Goal: Task Accomplishment & Management: Complete application form

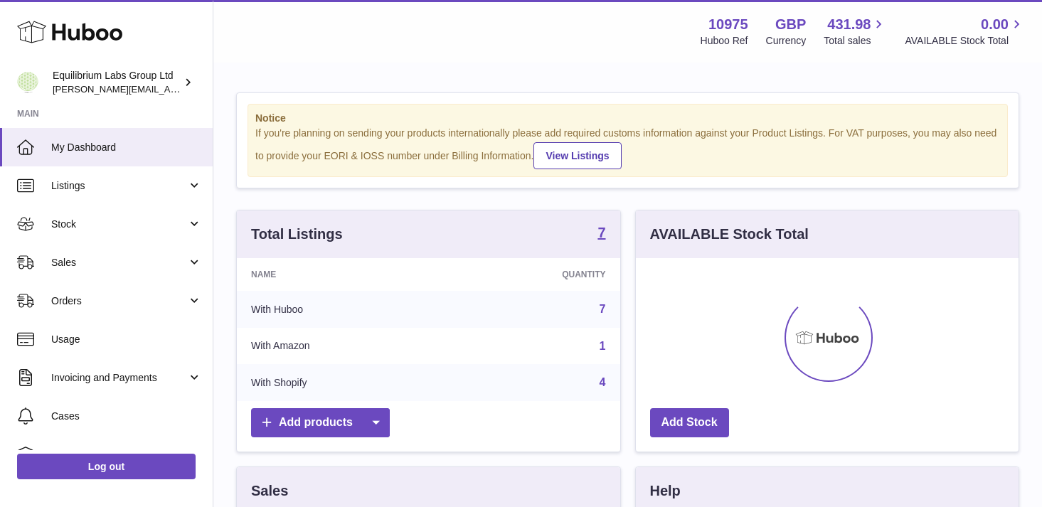
scroll to position [222, 383]
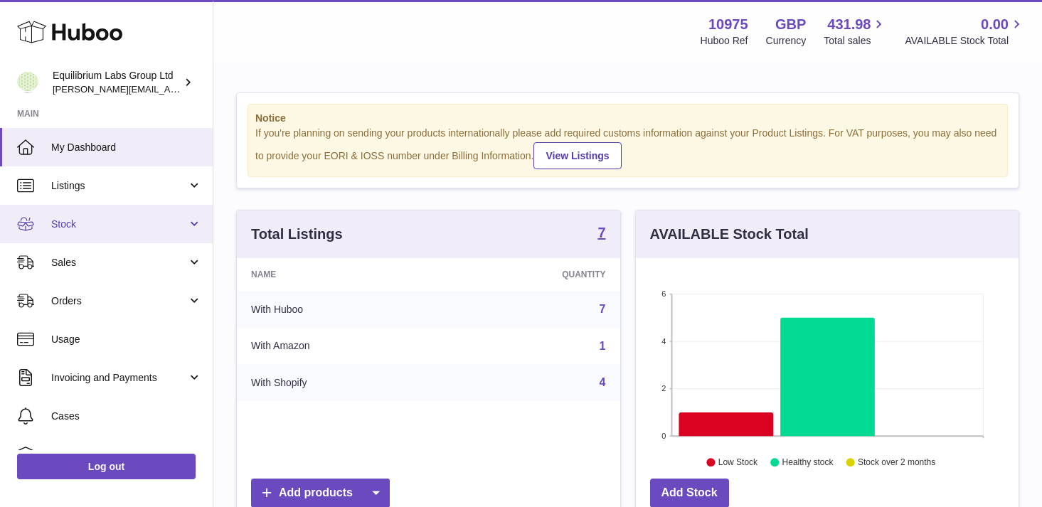
click at [110, 229] on span "Stock" at bounding box center [119, 225] width 136 height 14
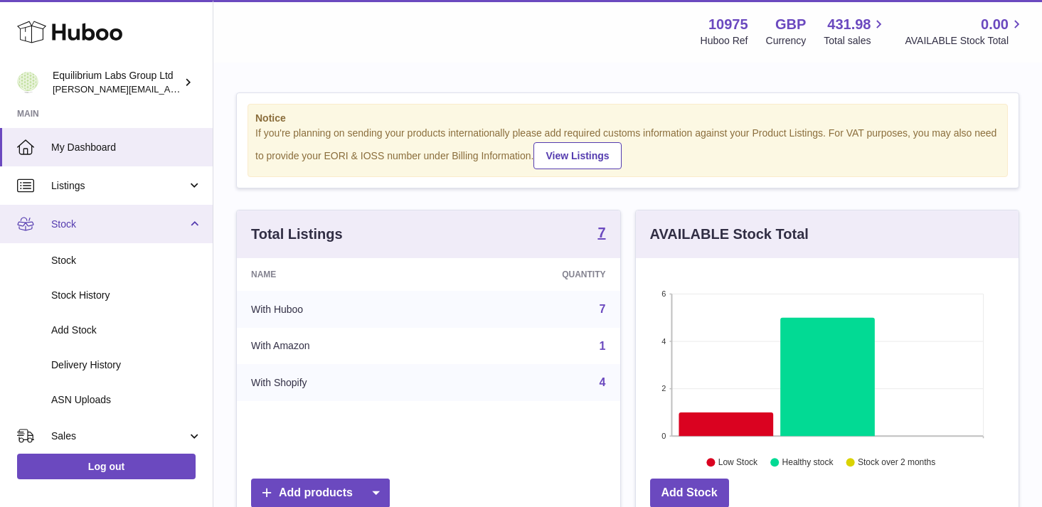
click at [120, 228] on span "Stock" at bounding box center [119, 225] width 136 height 14
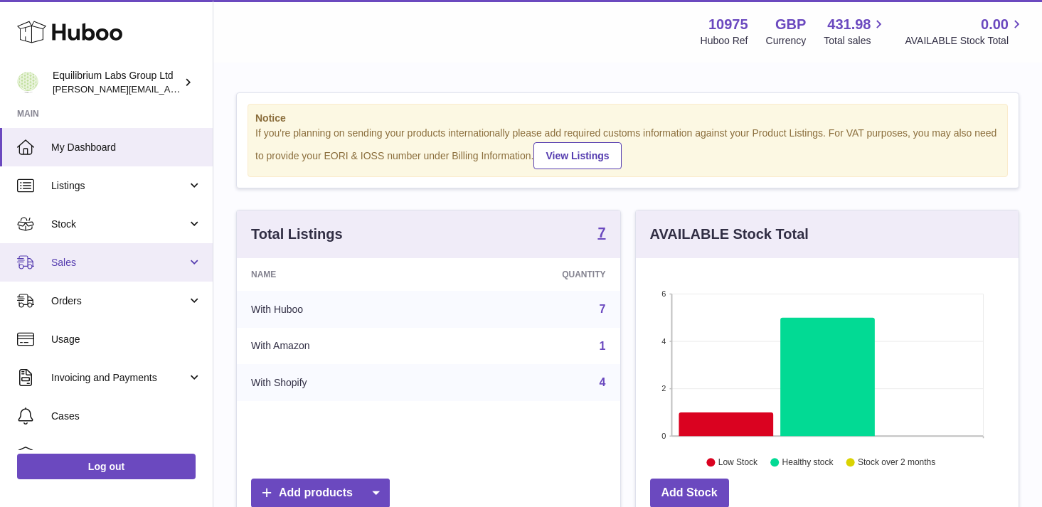
click at [110, 265] on span "Sales" at bounding box center [119, 263] width 136 height 14
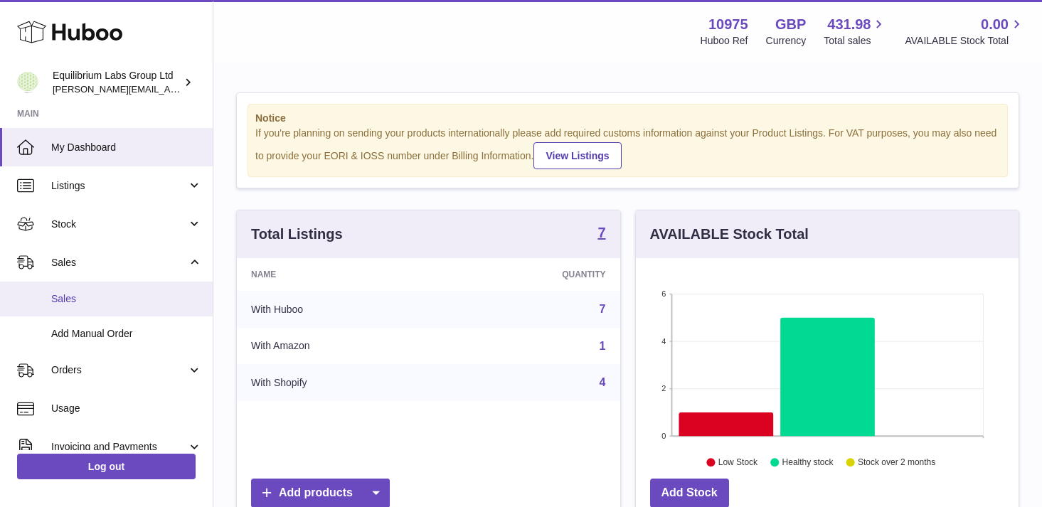
click at [110, 296] on span "Sales" at bounding box center [126, 299] width 151 height 14
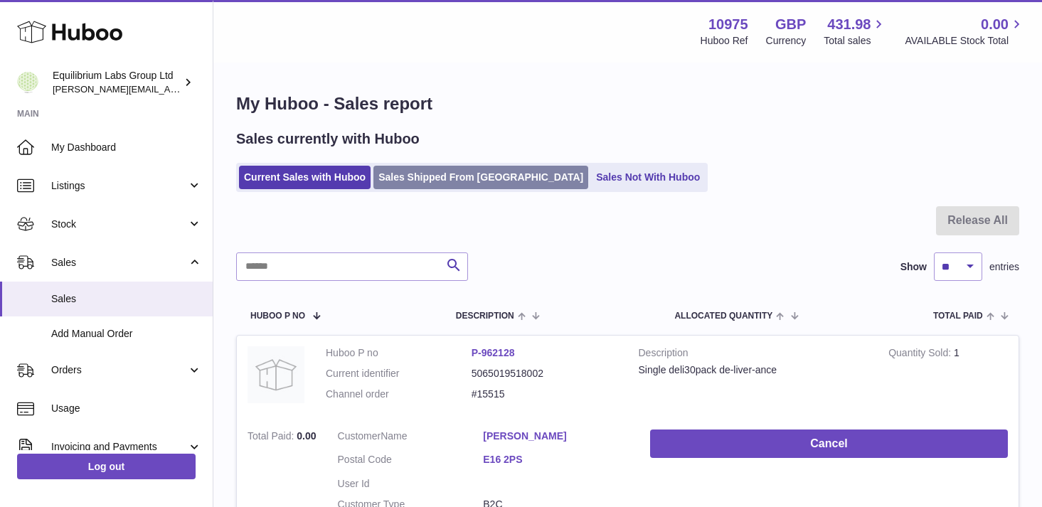
click at [426, 181] on link "Sales Shipped From Huboo" at bounding box center [480, 177] width 215 height 23
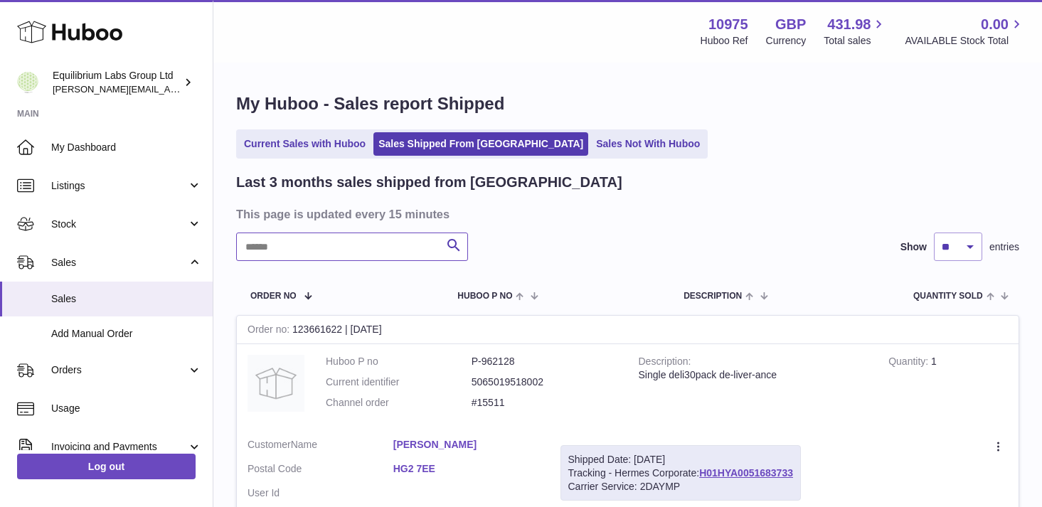
click at [329, 250] on input "text" at bounding box center [352, 247] width 232 height 28
type input "*"
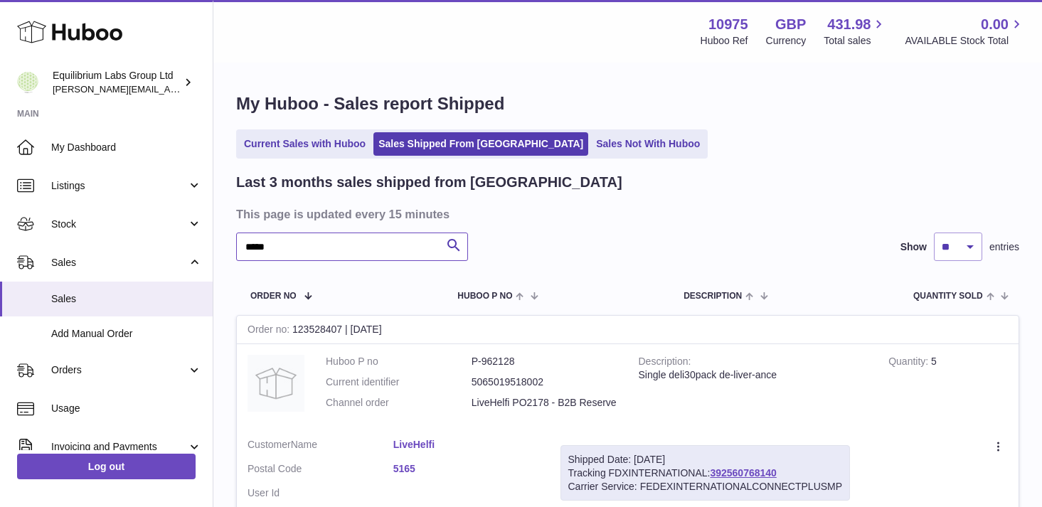
scroll to position [60, 0]
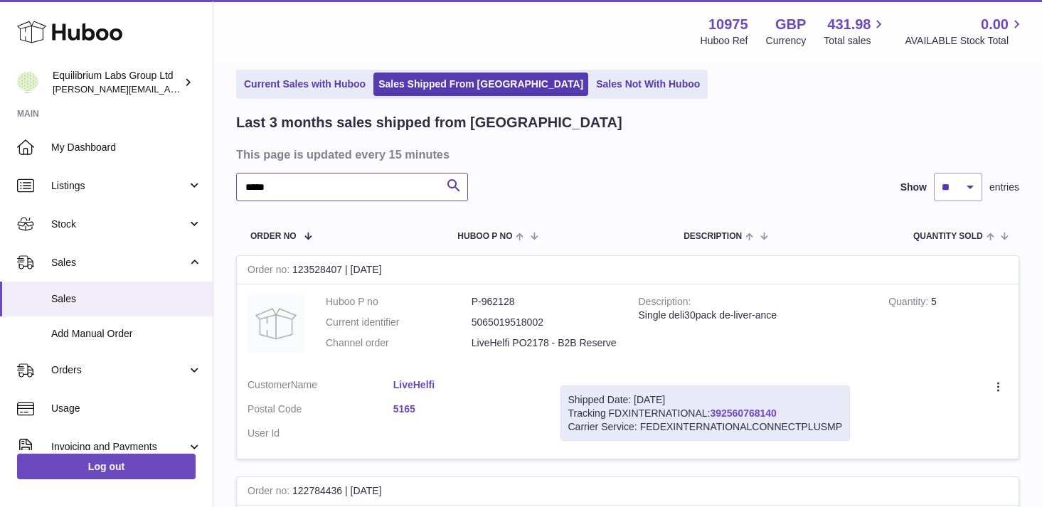
type input "*****"
click at [730, 415] on link "392560768140" at bounding box center [743, 412] width 66 height 11
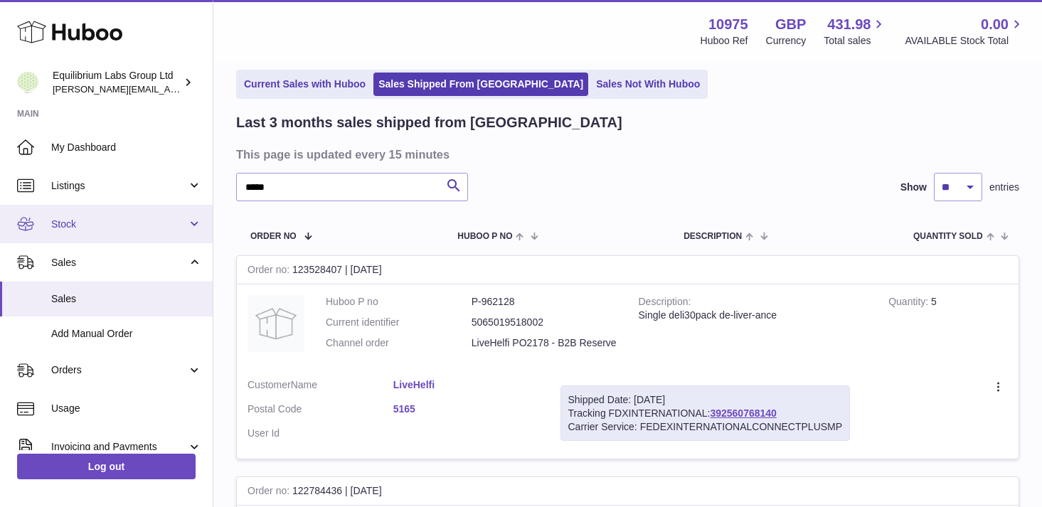
click at [162, 230] on span "Stock" at bounding box center [119, 225] width 136 height 14
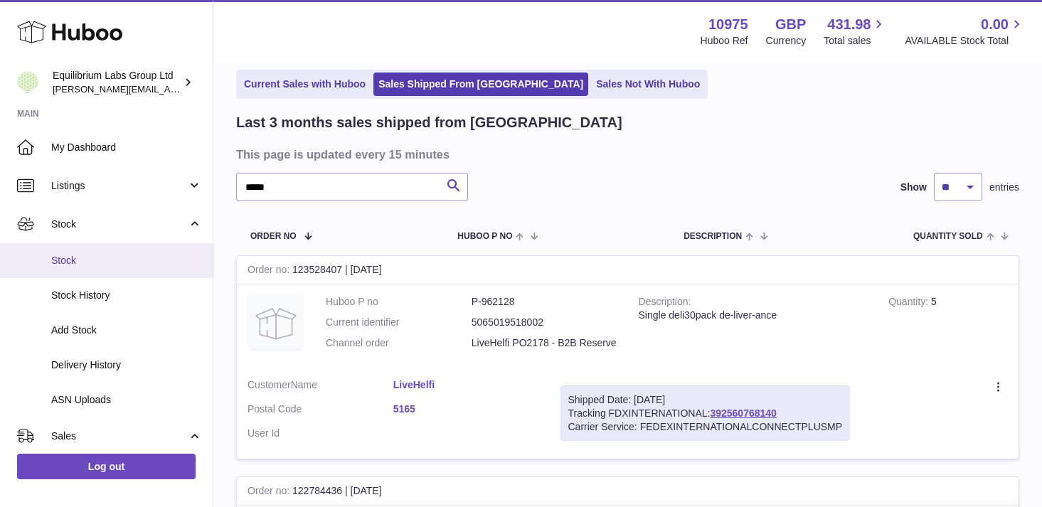
click at [138, 265] on span "Stock" at bounding box center [126, 261] width 151 height 14
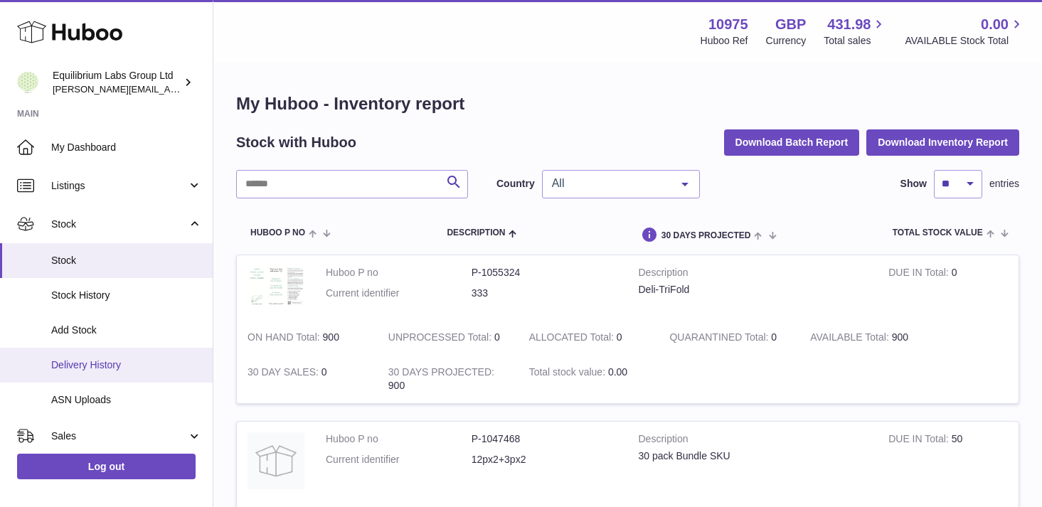
click at [164, 358] on link "Delivery History" at bounding box center [106, 365] width 213 height 35
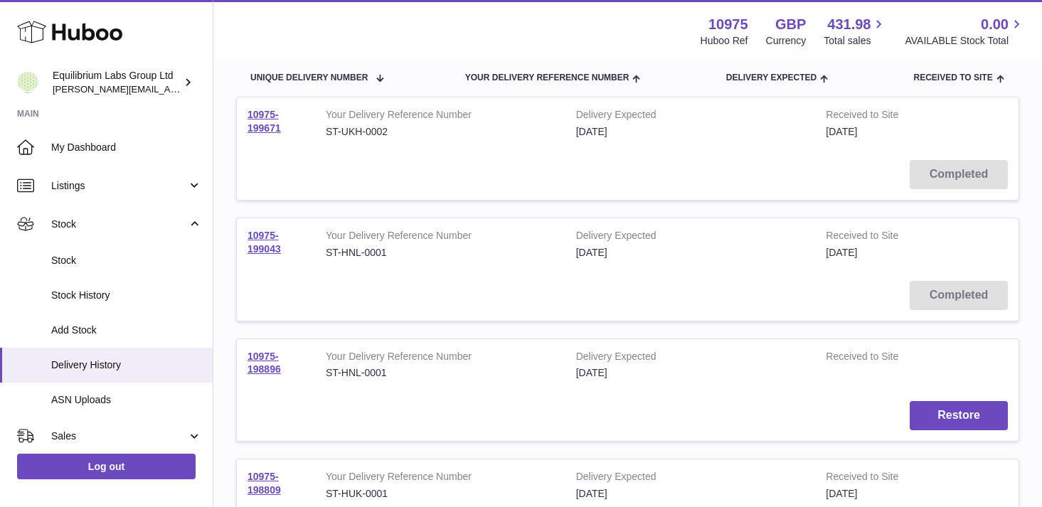
scroll to position [146, 0]
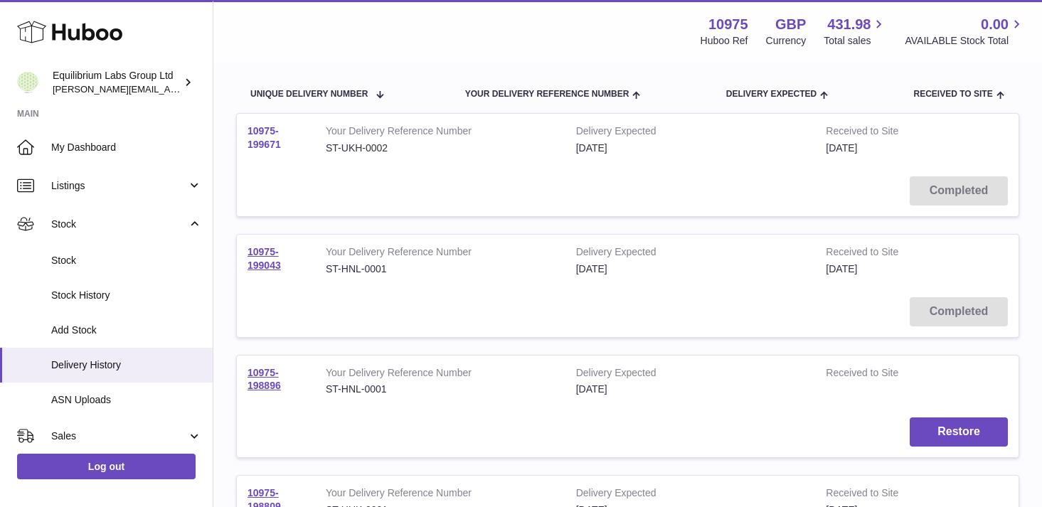
click at [264, 142] on link "10975-199671" at bounding box center [263, 137] width 33 height 25
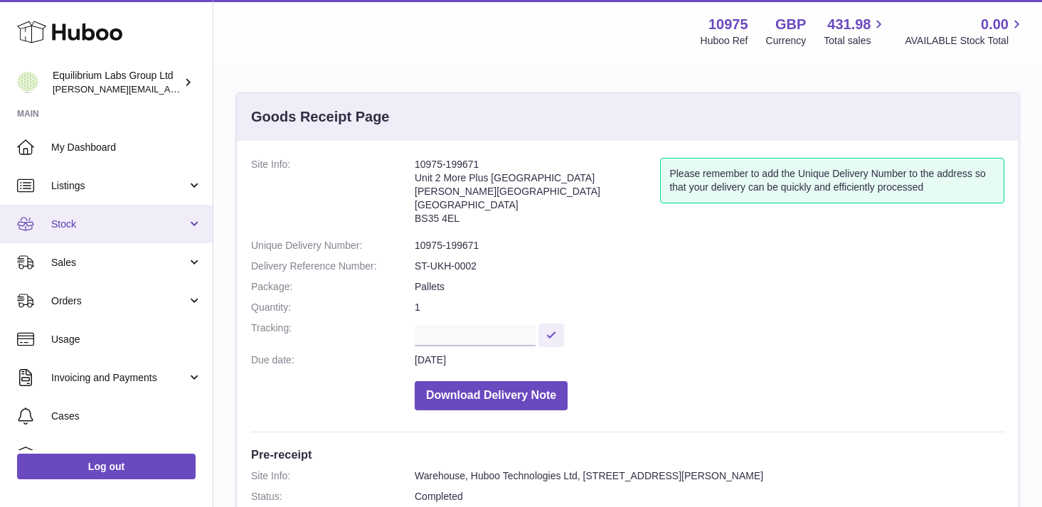
click at [146, 223] on span "Stock" at bounding box center [119, 225] width 136 height 14
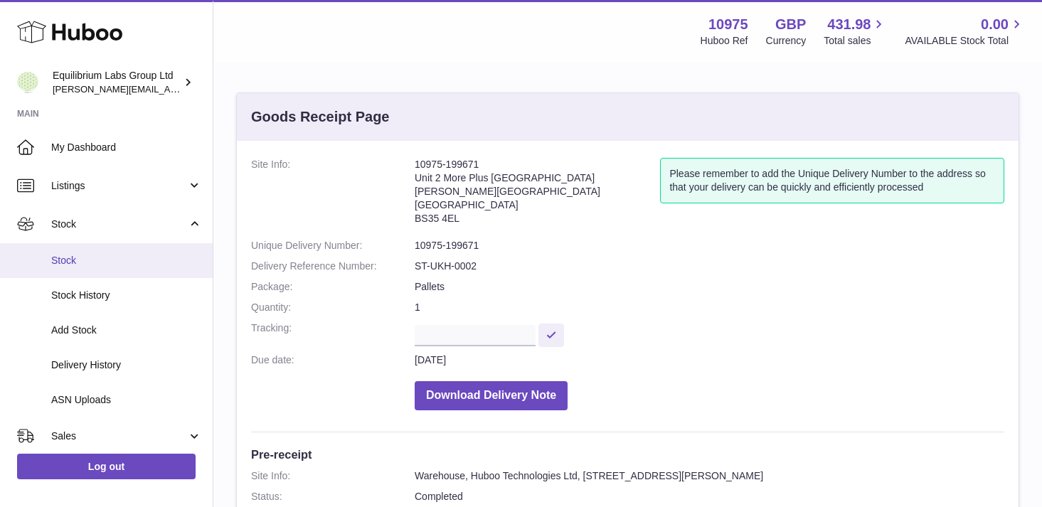
click at [137, 265] on span "Stock" at bounding box center [126, 261] width 151 height 14
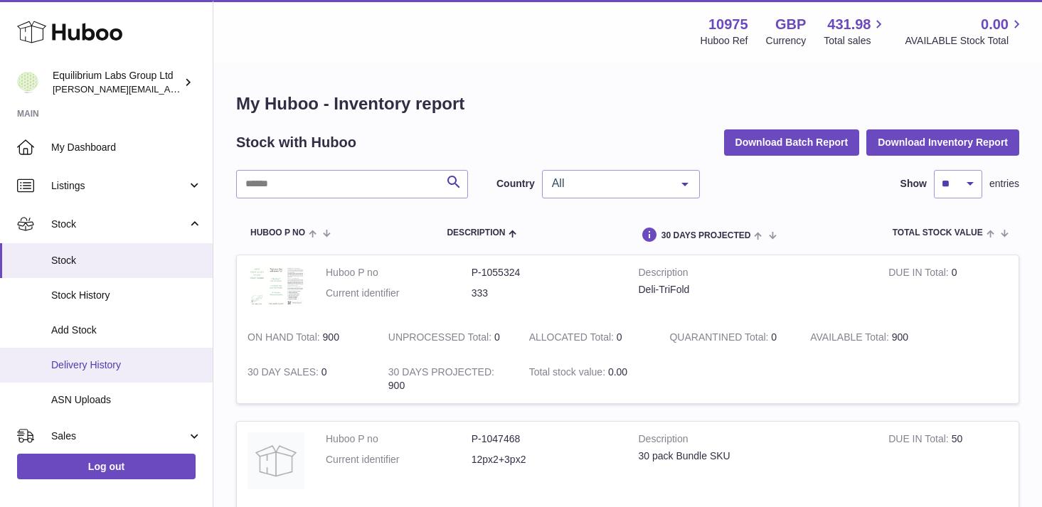
click at [135, 380] on link "Delivery History" at bounding box center [106, 365] width 213 height 35
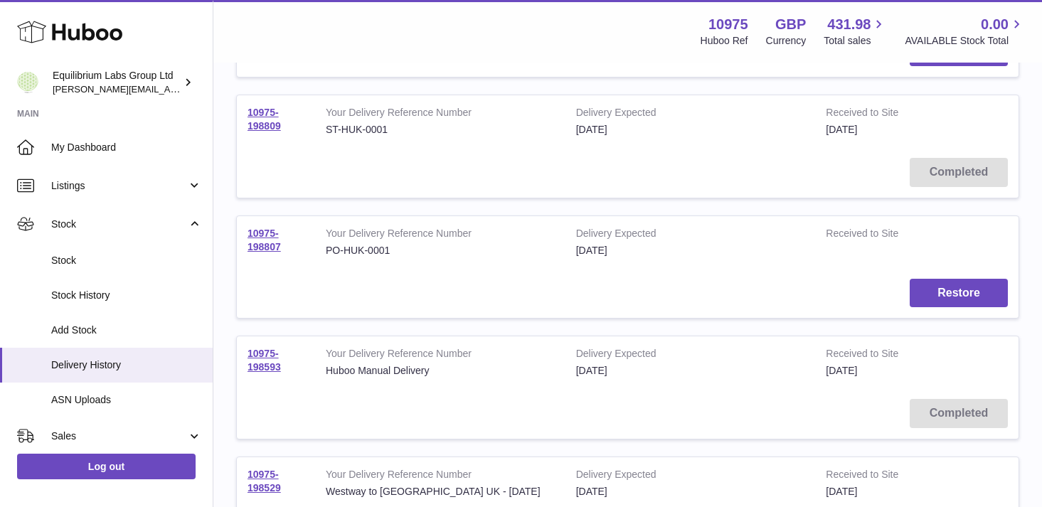
scroll to position [26, 0]
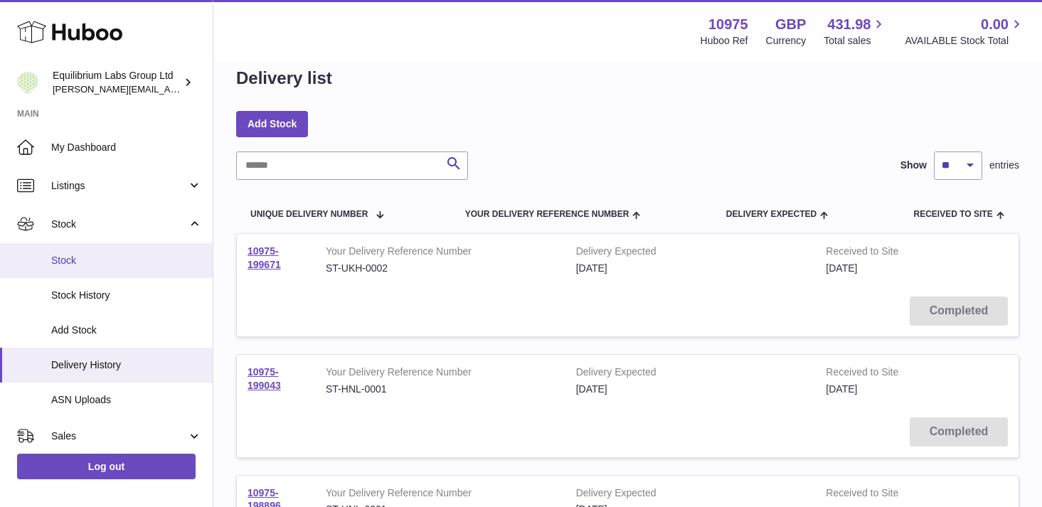
click at [112, 268] on link "Stock" at bounding box center [106, 260] width 213 height 35
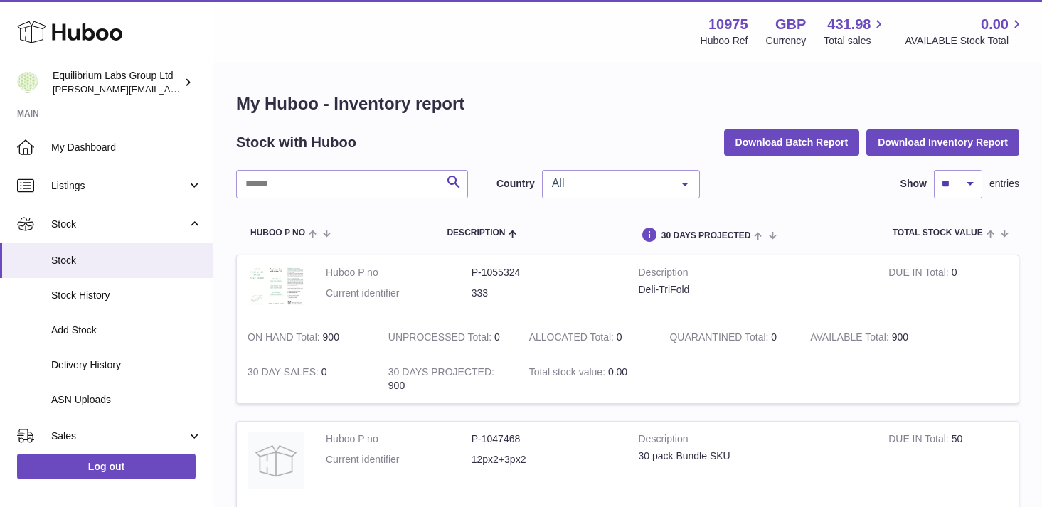
click at [625, 183] on span "All" at bounding box center [609, 183] width 122 height 14
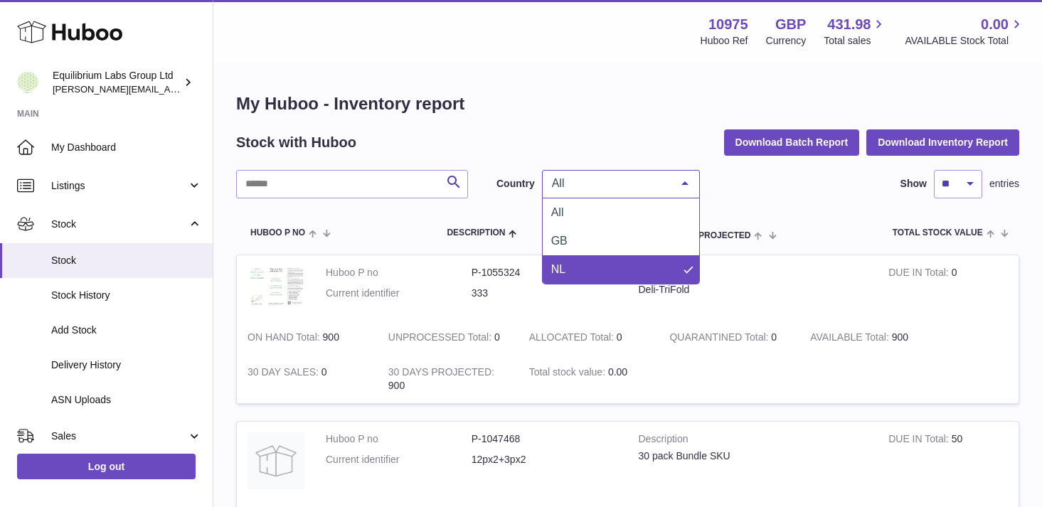
click at [587, 275] on span "NL" at bounding box center [621, 269] width 156 height 28
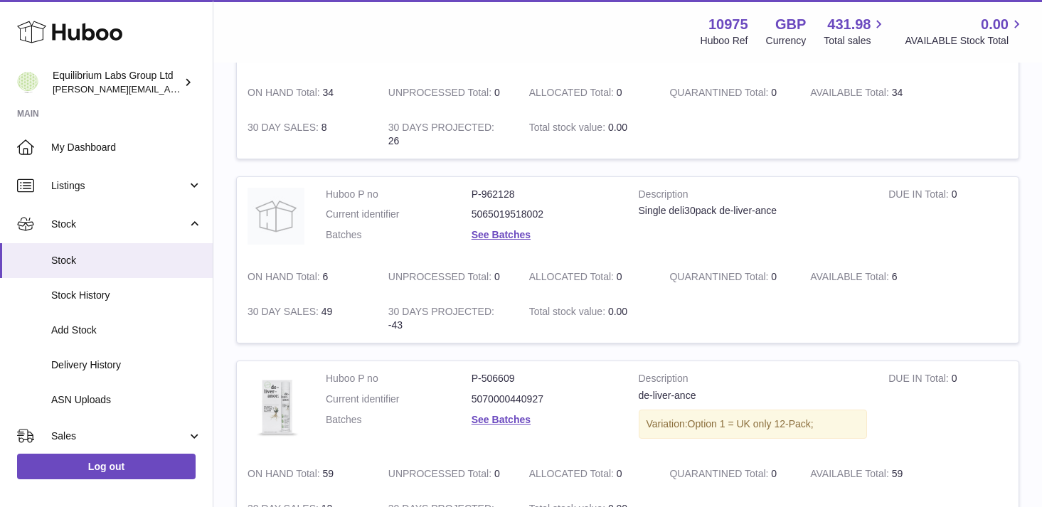
scroll to position [263, 0]
click at [516, 233] on link "See Batches" at bounding box center [500, 233] width 59 height 11
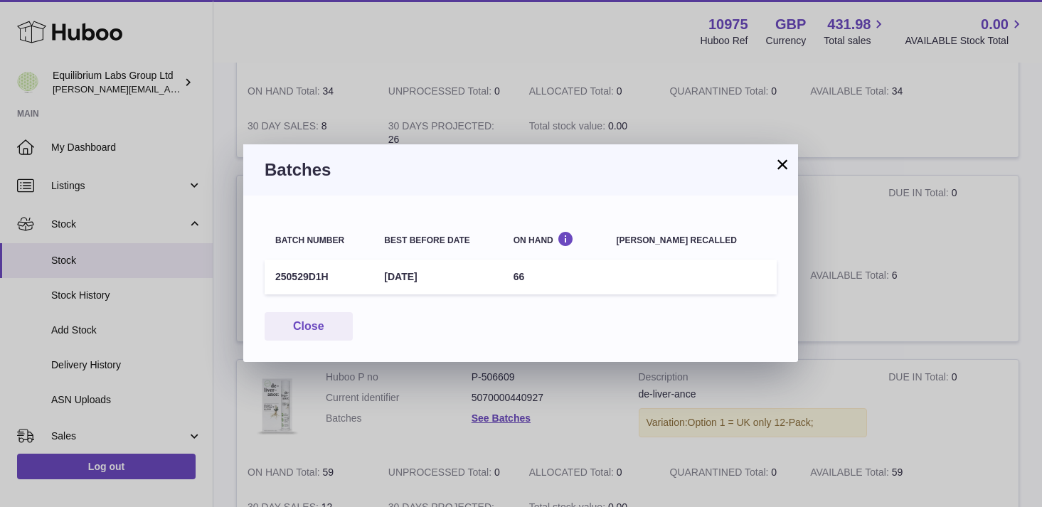
click at [787, 166] on button "×" at bounding box center [782, 164] width 17 height 17
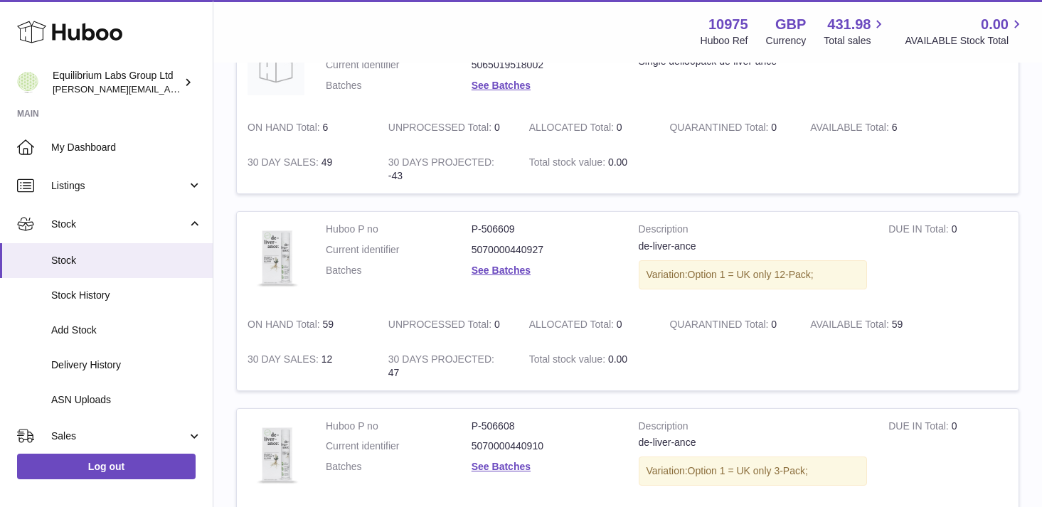
scroll to position [395, 0]
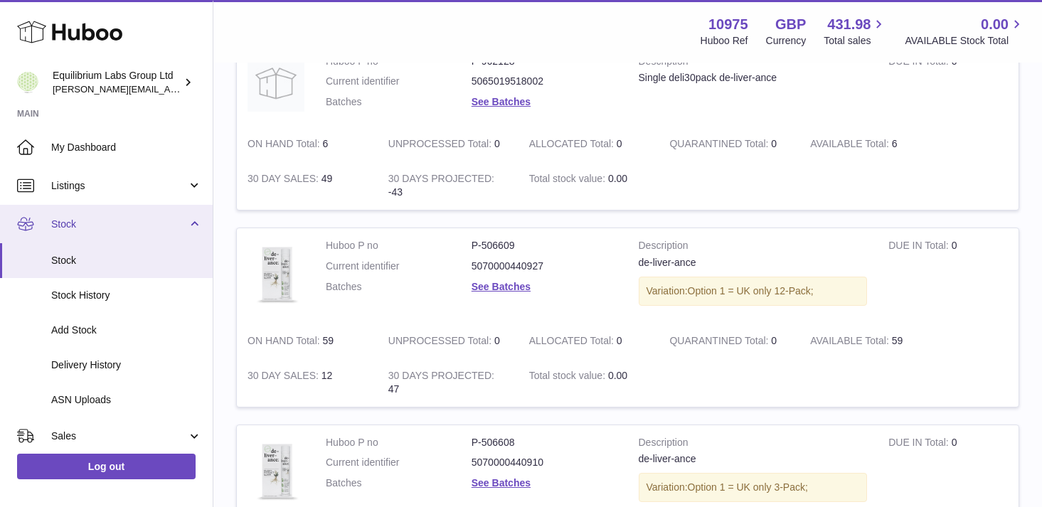
click at [174, 223] on span "Stock" at bounding box center [119, 225] width 136 height 14
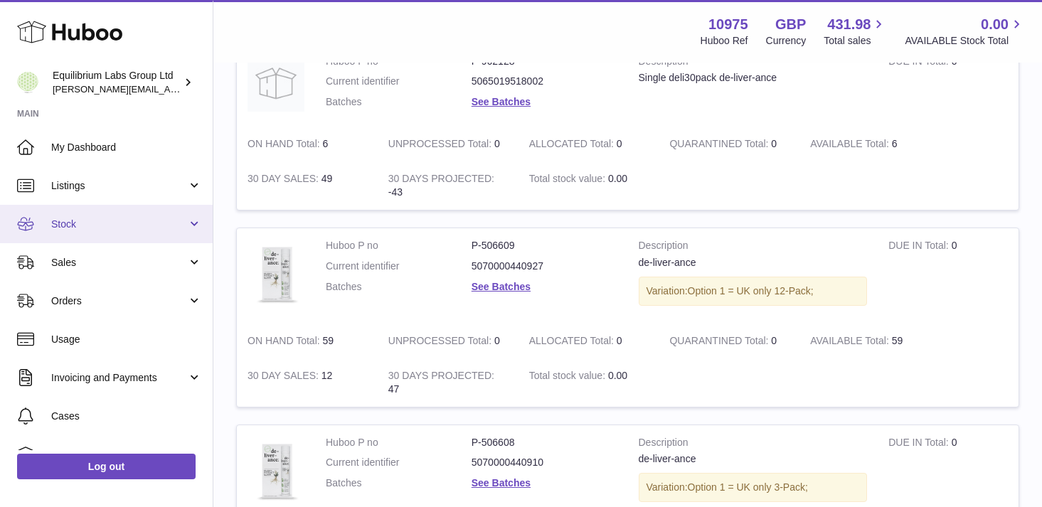
click at [171, 223] on span "Stock" at bounding box center [119, 225] width 136 height 14
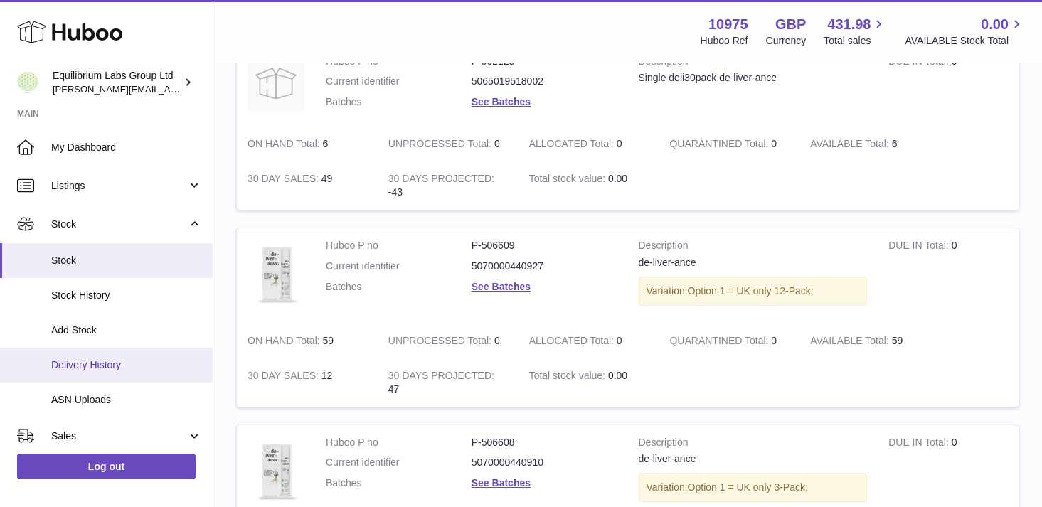
click at [134, 369] on span "Delivery History" at bounding box center [126, 365] width 151 height 14
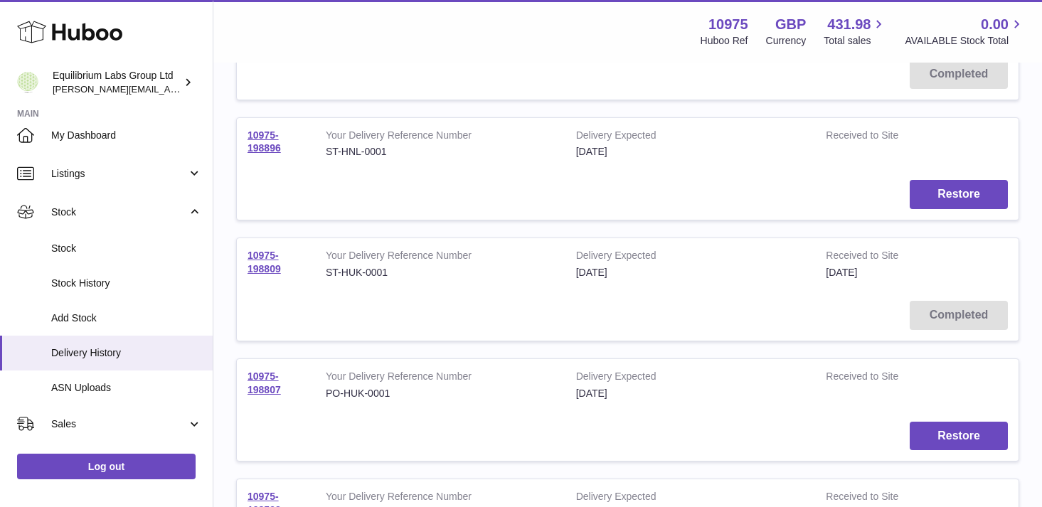
scroll to position [385, 0]
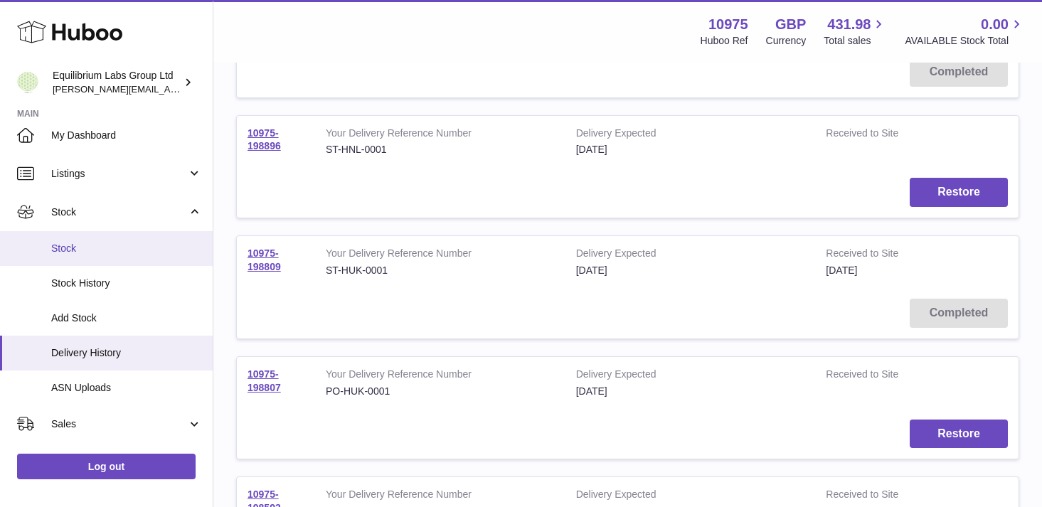
click at [117, 245] on span "Stock" at bounding box center [126, 249] width 151 height 14
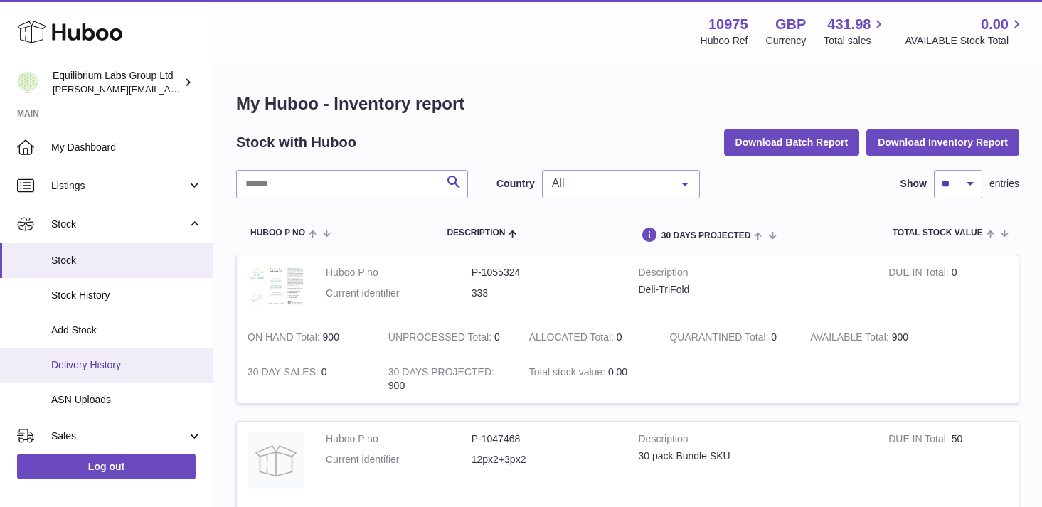
click at [140, 362] on span "Delivery History" at bounding box center [126, 365] width 151 height 14
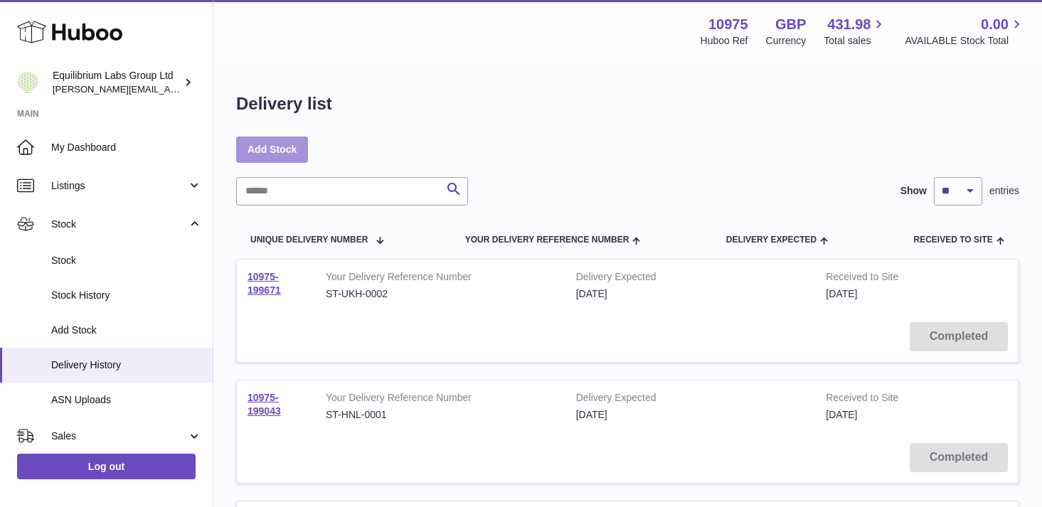
click at [272, 154] on link "Add Stock" at bounding box center [272, 150] width 72 height 26
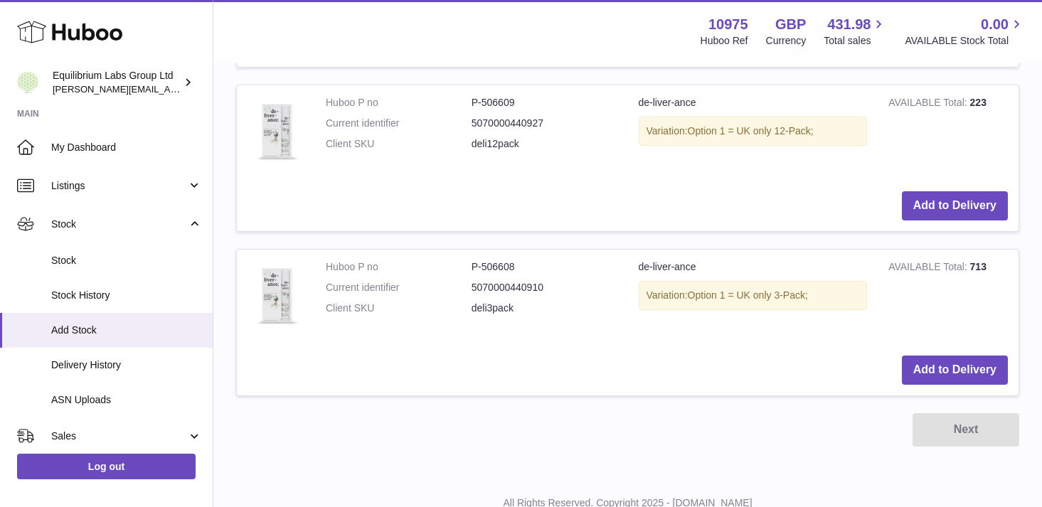
scroll to position [1178, 0]
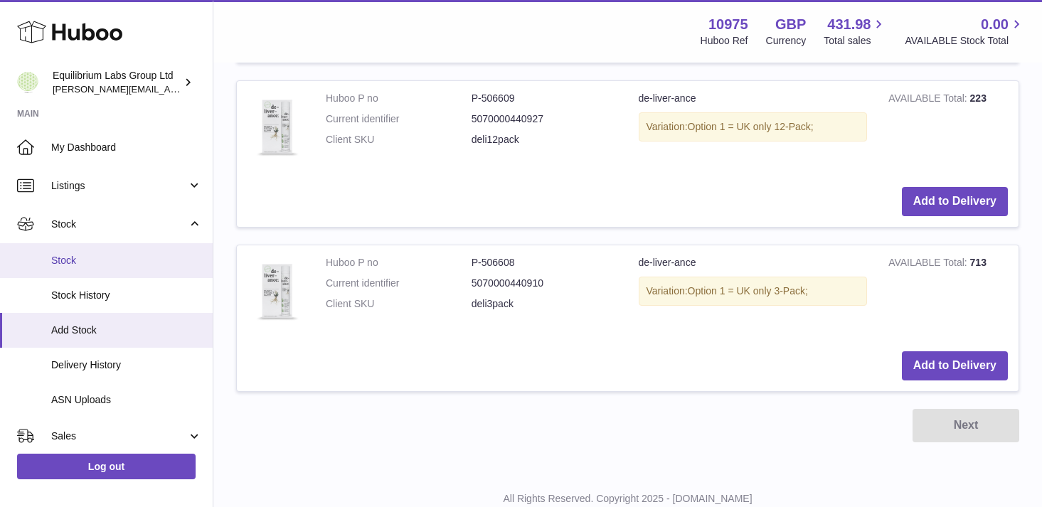
click at [129, 263] on span "Stock" at bounding box center [126, 261] width 151 height 14
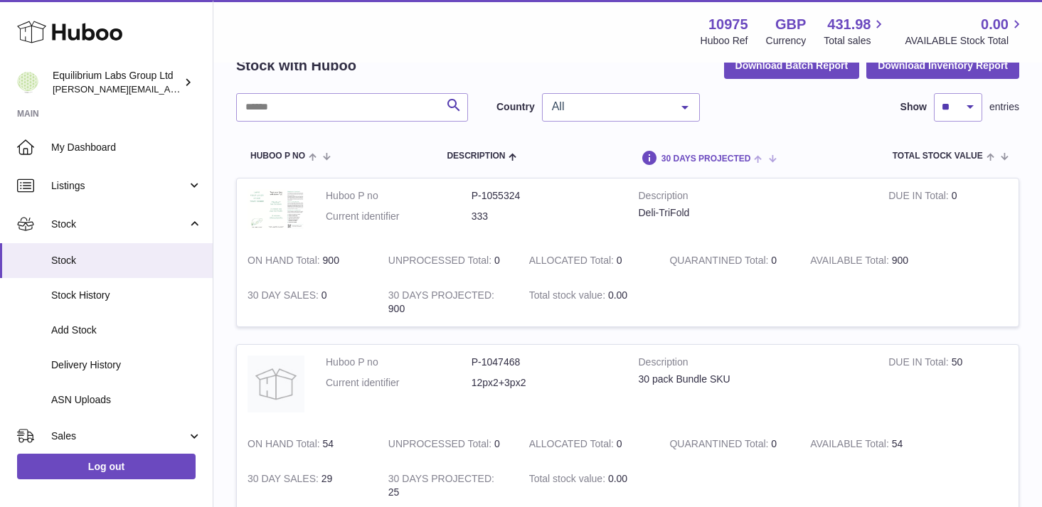
scroll to position [73, 0]
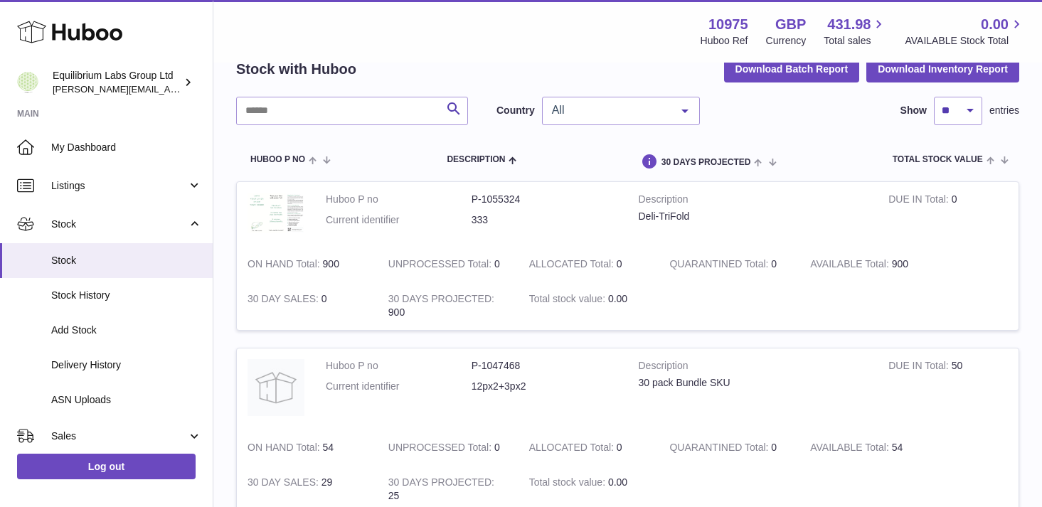
click at [627, 107] on span "All" at bounding box center [609, 110] width 122 height 14
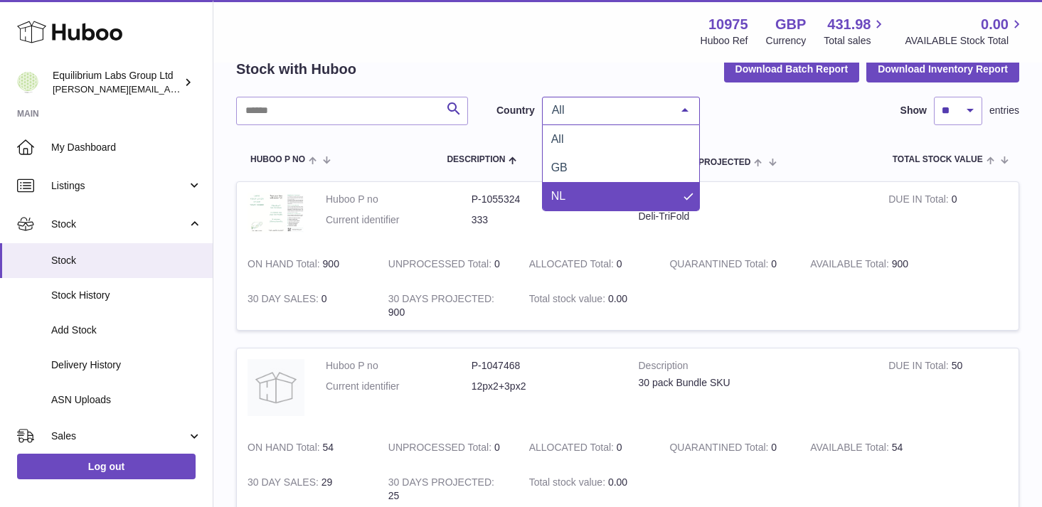
click at [600, 192] on span "NL" at bounding box center [621, 196] width 156 height 28
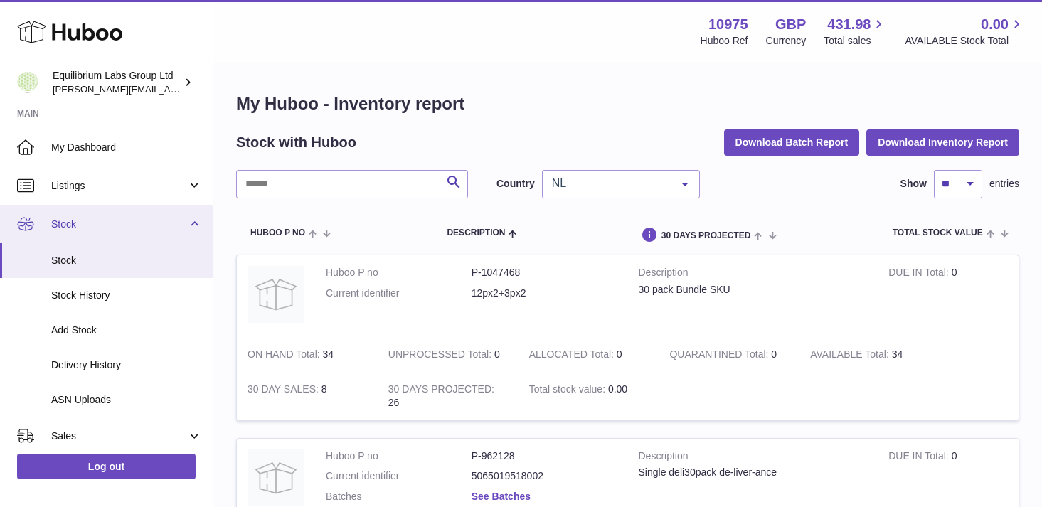
click at [162, 228] on span "Stock" at bounding box center [119, 225] width 136 height 14
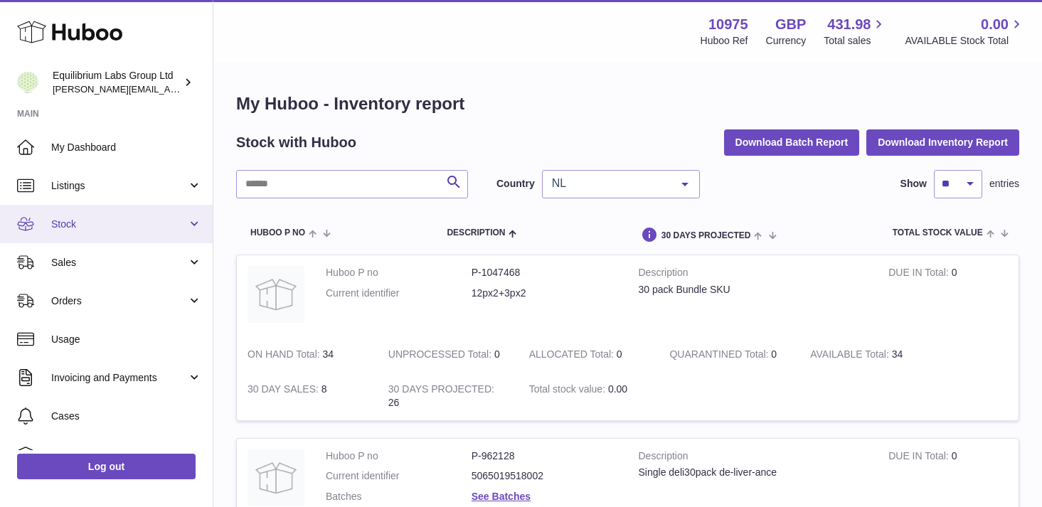
click at [156, 230] on link "Stock" at bounding box center [106, 224] width 213 height 38
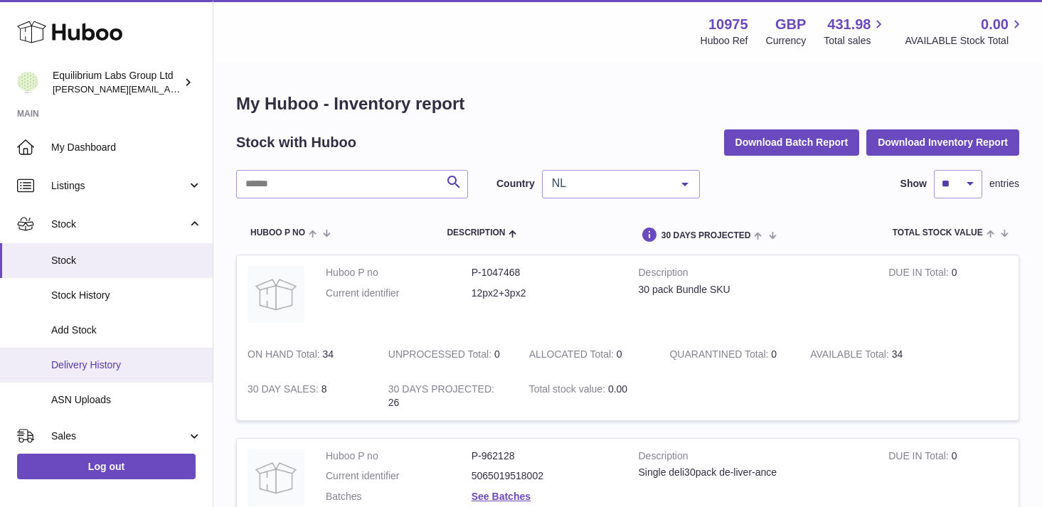
click at [132, 367] on span "Delivery History" at bounding box center [126, 365] width 151 height 14
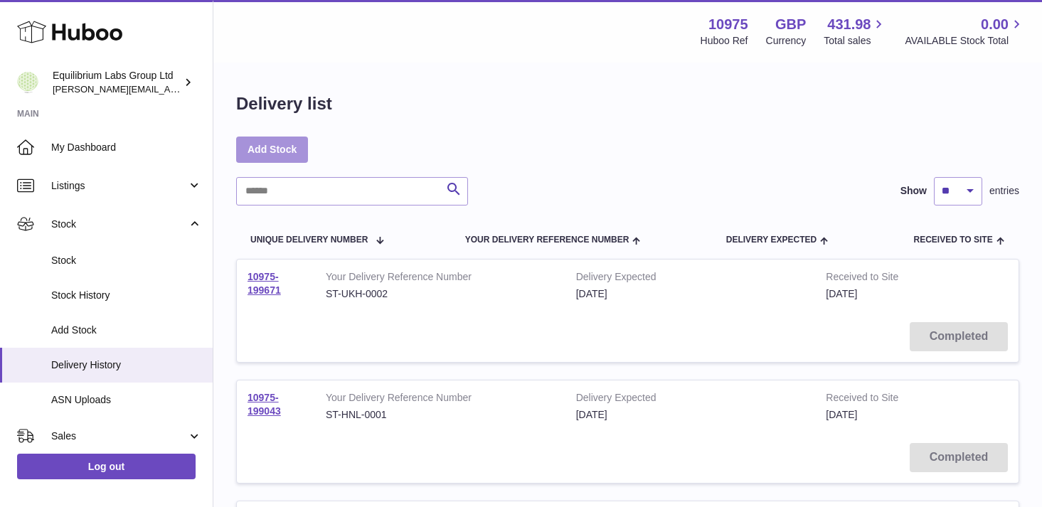
click at [269, 151] on link "Add Stock" at bounding box center [272, 150] width 72 height 26
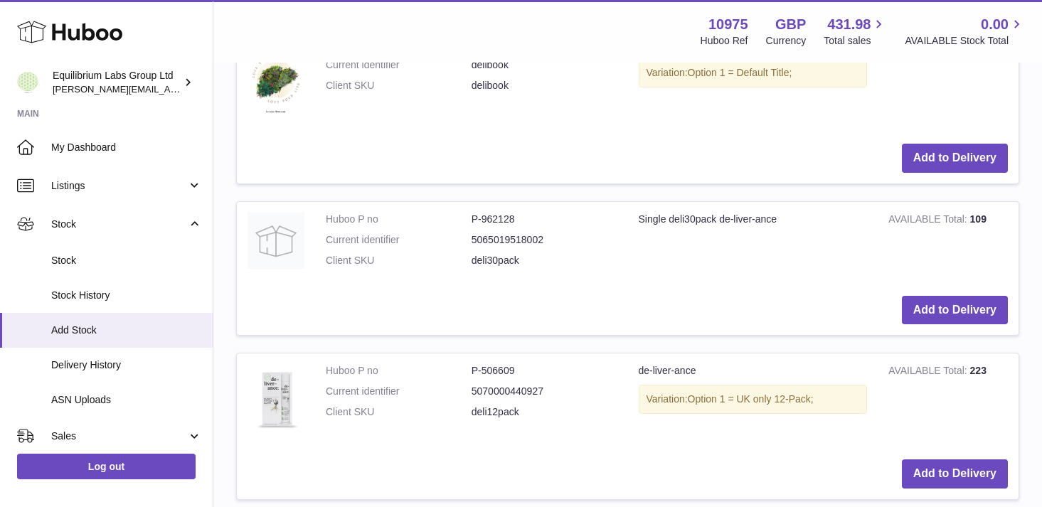
scroll to position [908, 0]
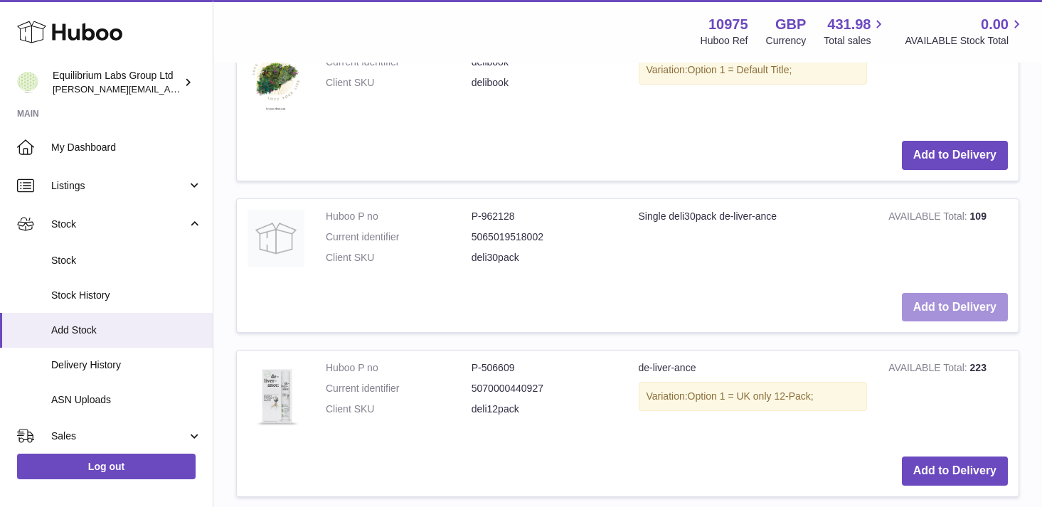
click at [947, 307] on button "Add to Delivery" at bounding box center [955, 307] width 106 height 29
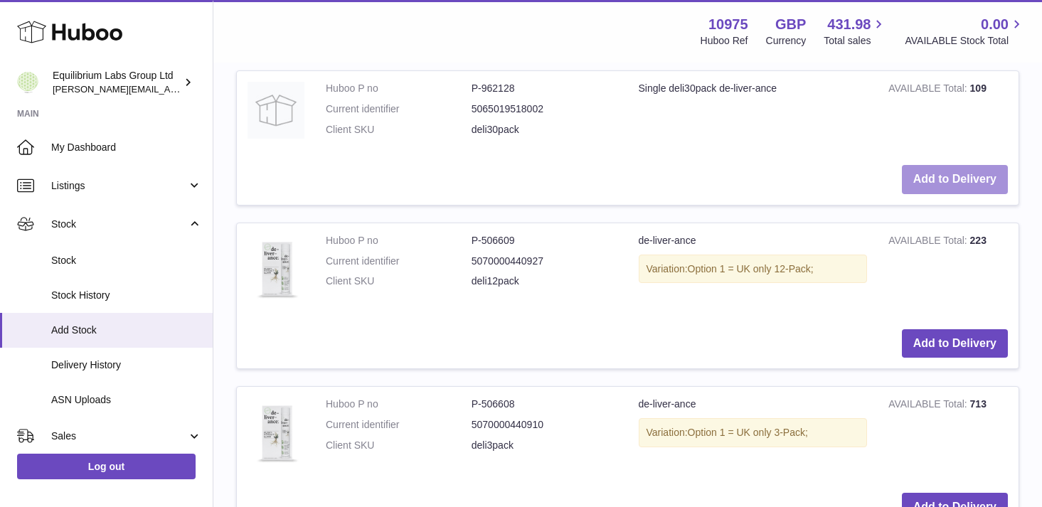
scroll to position [1269, 0]
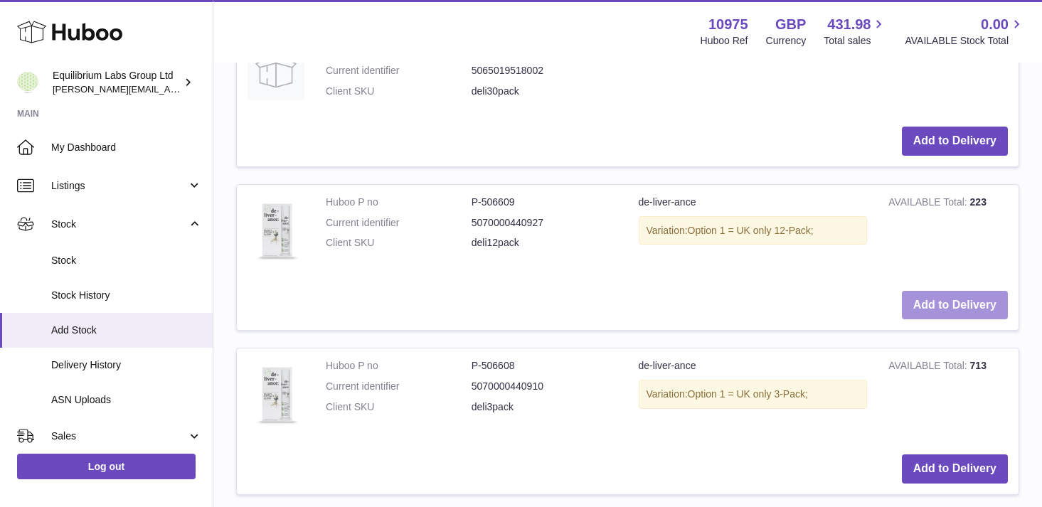
click at [957, 314] on button "Add to Delivery" at bounding box center [955, 305] width 106 height 29
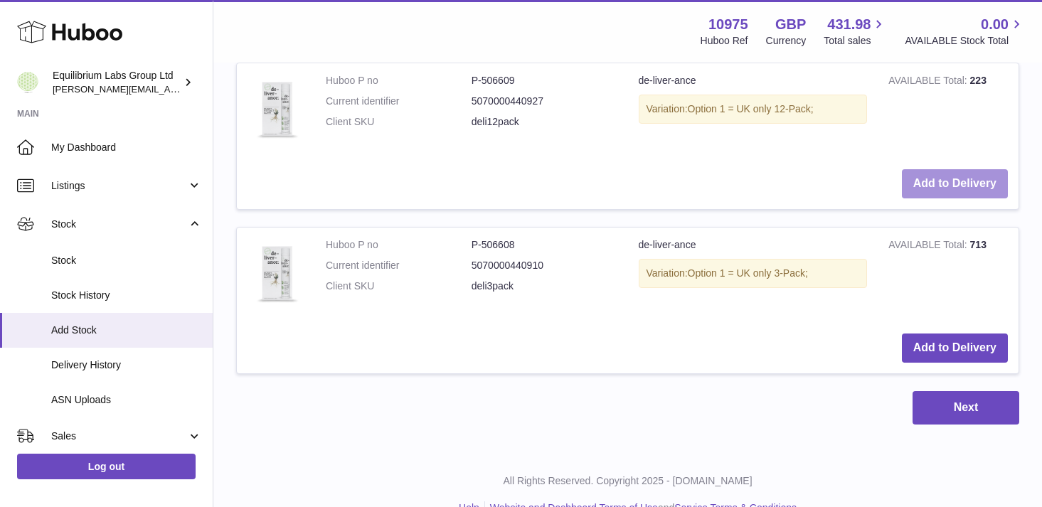
scroll to position [1567, 0]
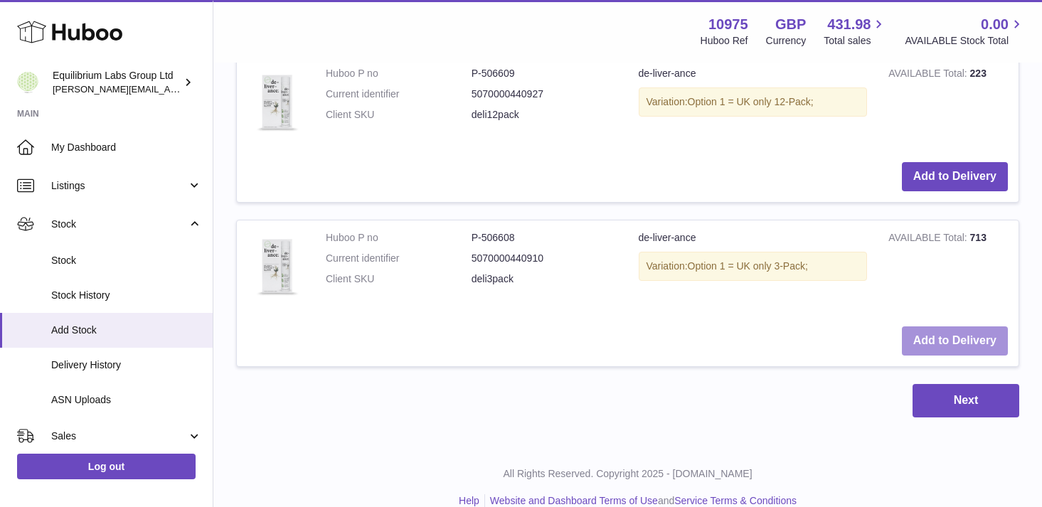
click at [959, 348] on button "Add to Delivery" at bounding box center [955, 340] width 106 height 29
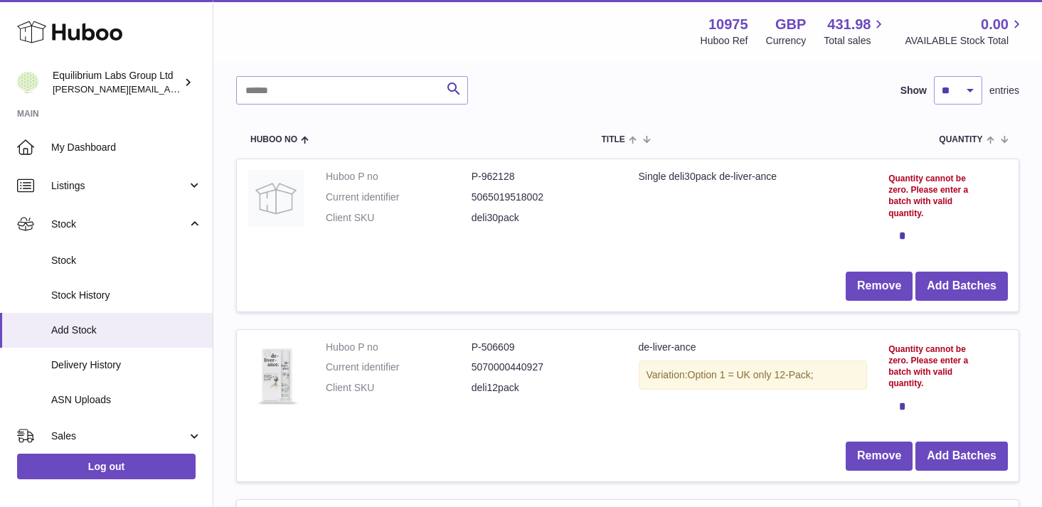
scroll to position [107, 0]
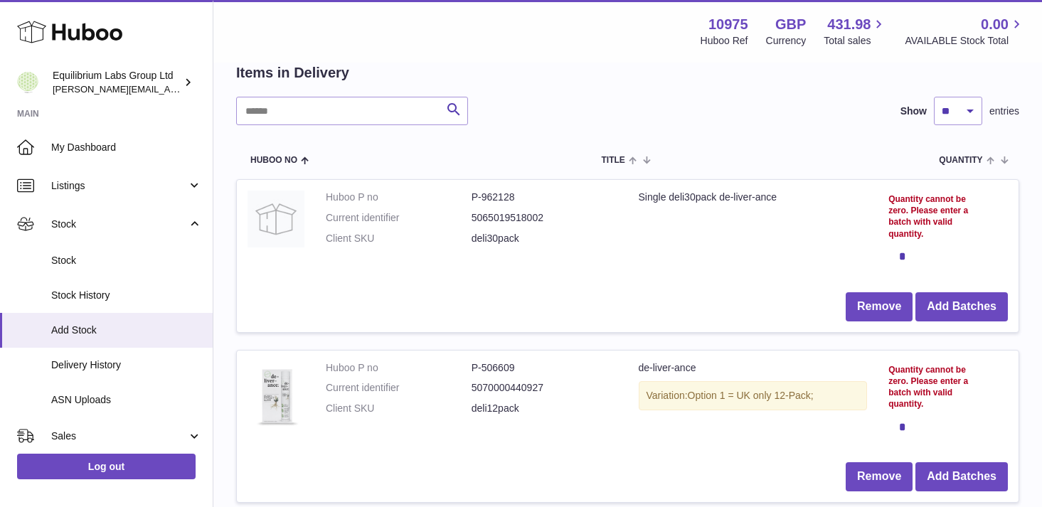
click at [900, 260] on div "*" at bounding box center [934, 257] width 92 height 28
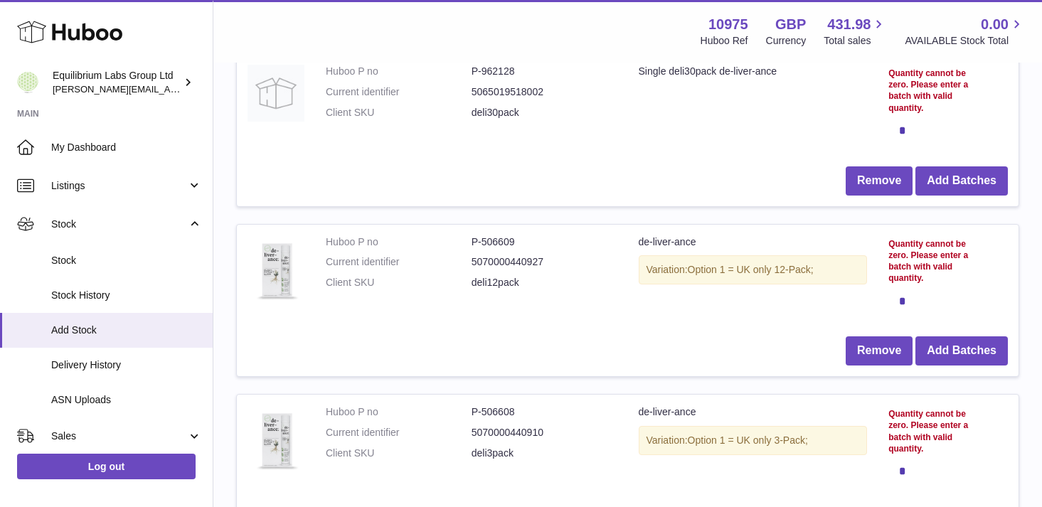
scroll to position [231, 0]
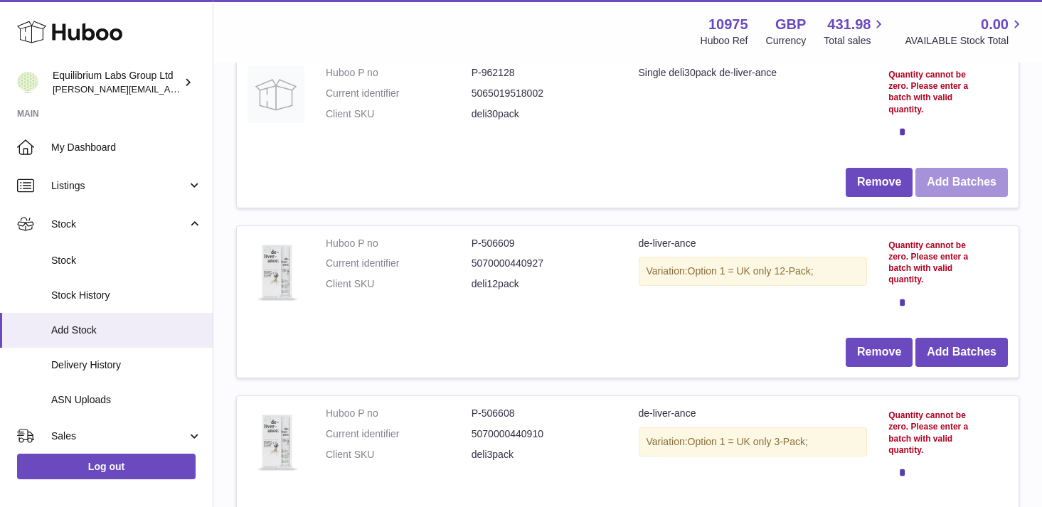
click at [950, 189] on button "Add Batches" at bounding box center [961, 182] width 92 height 29
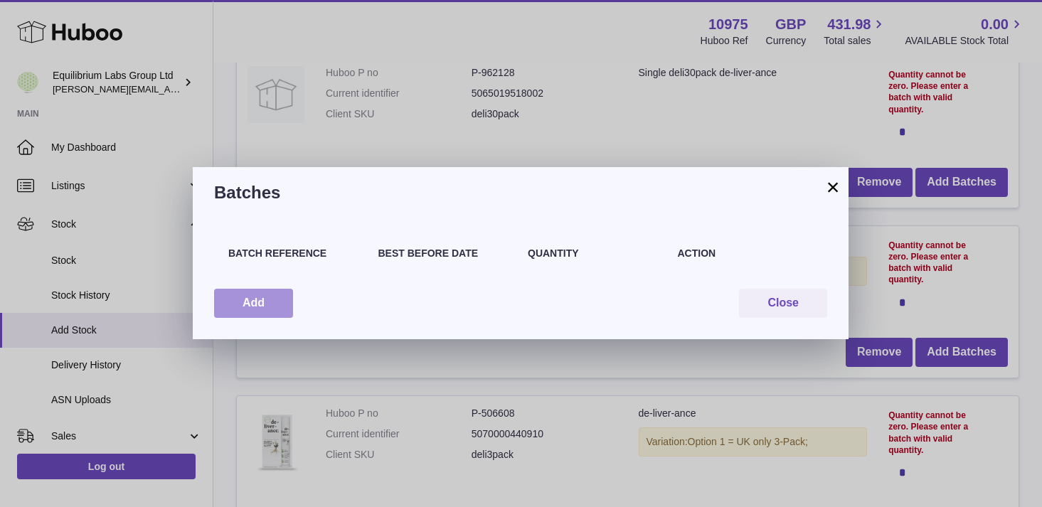
click at [257, 310] on button "Add" at bounding box center [253, 303] width 79 height 29
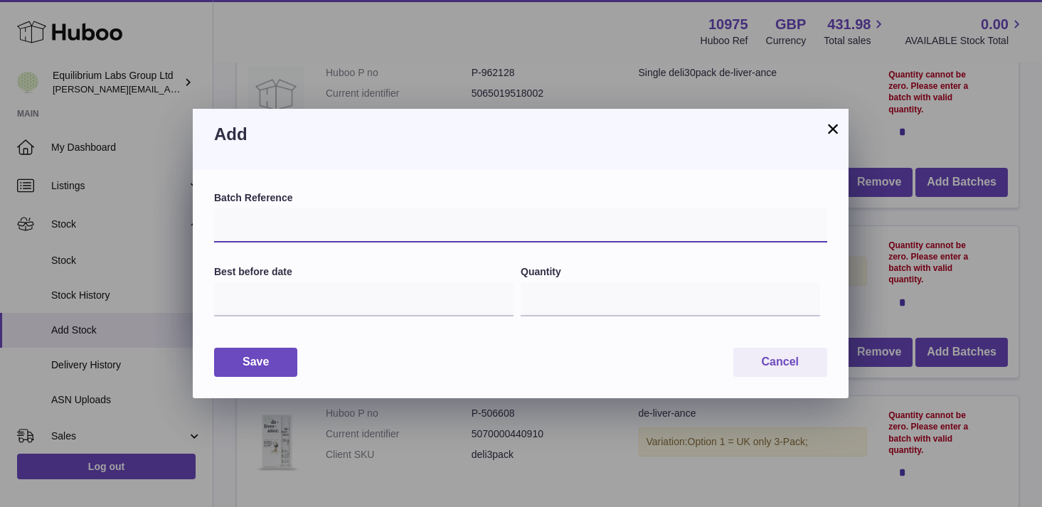
click at [275, 222] on input "text" at bounding box center [520, 225] width 613 height 34
click at [830, 127] on button "×" at bounding box center [832, 128] width 17 height 17
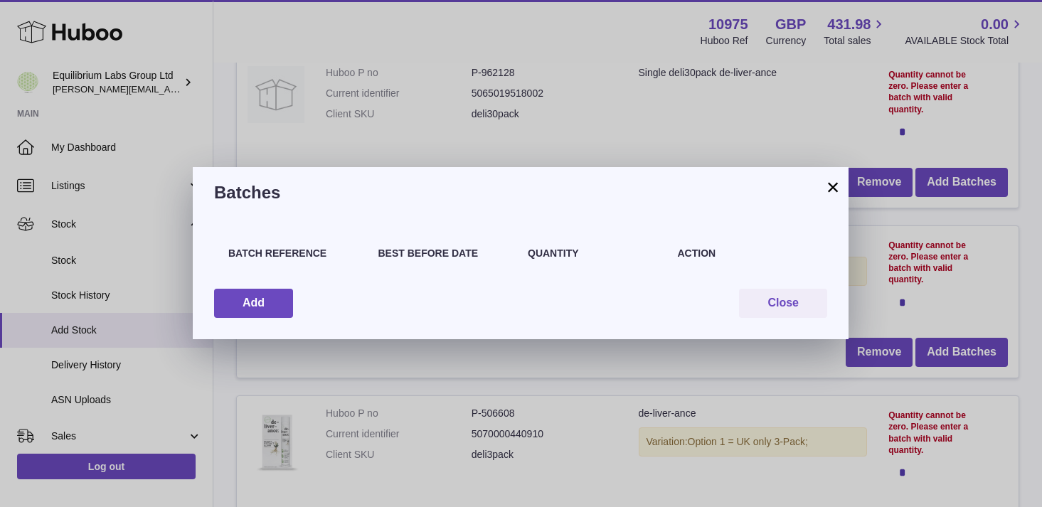
click at [847, 181] on div "Batches" at bounding box center [521, 192] width 656 height 51
click at [838, 181] on button "×" at bounding box center [832, 187] width 17 height 17
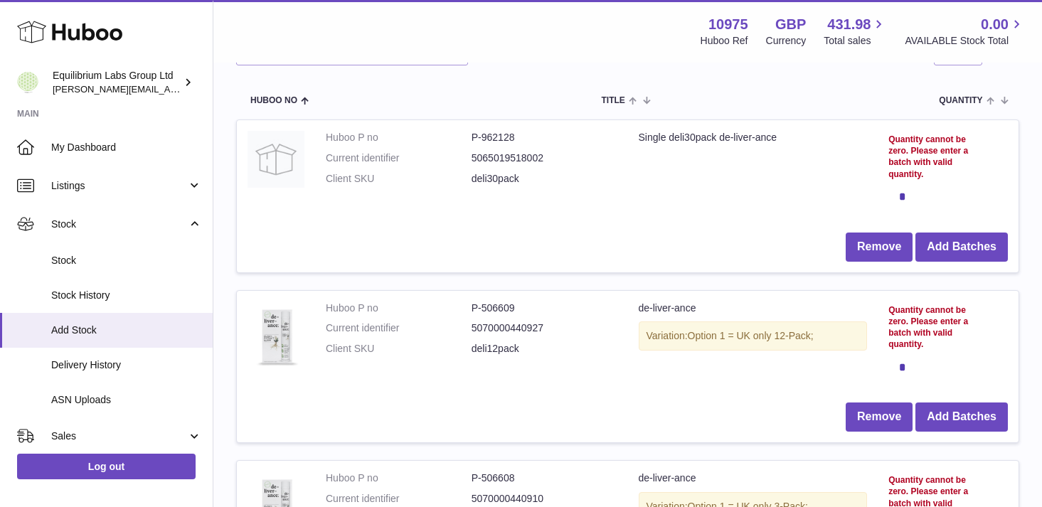
scroll to position [166, 0]
click at [974, 252] on button "Add Batches" at bounding box center [961, 247] width 92 height 29
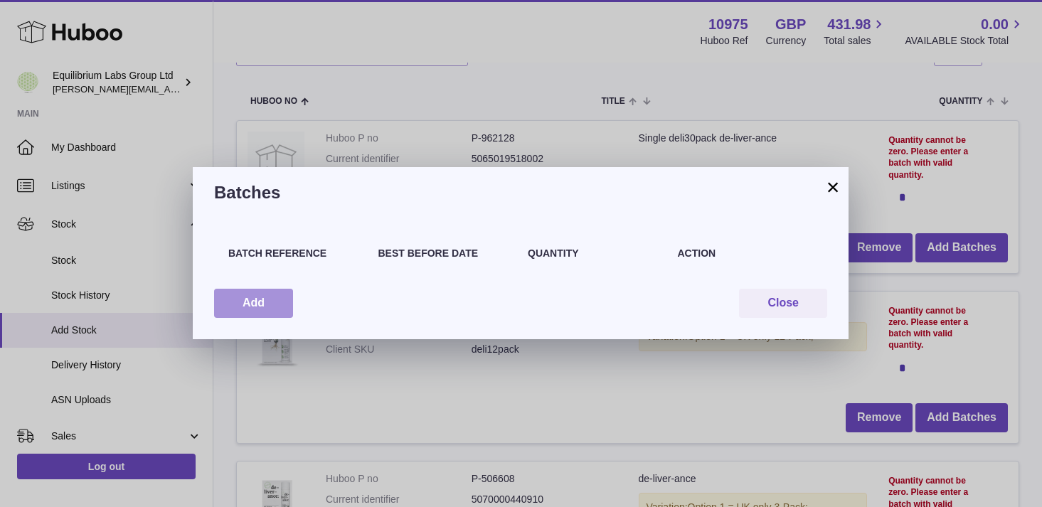
click at [272, 309] on button "Add" at bounding box center [253, 303] width 79 height 29
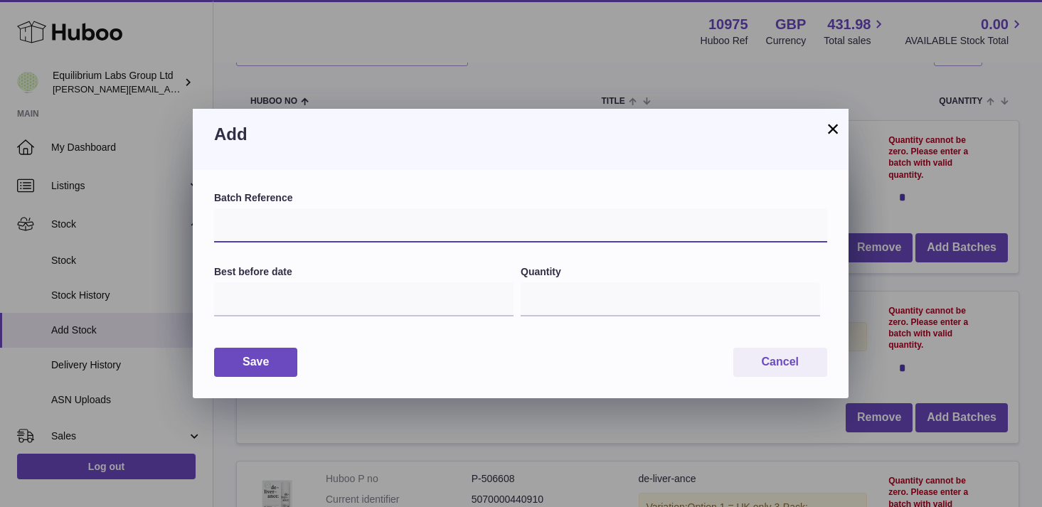
click at [319, 224] on input "text" at bounding box center [520, 225] width 613 height 34
type input "***"
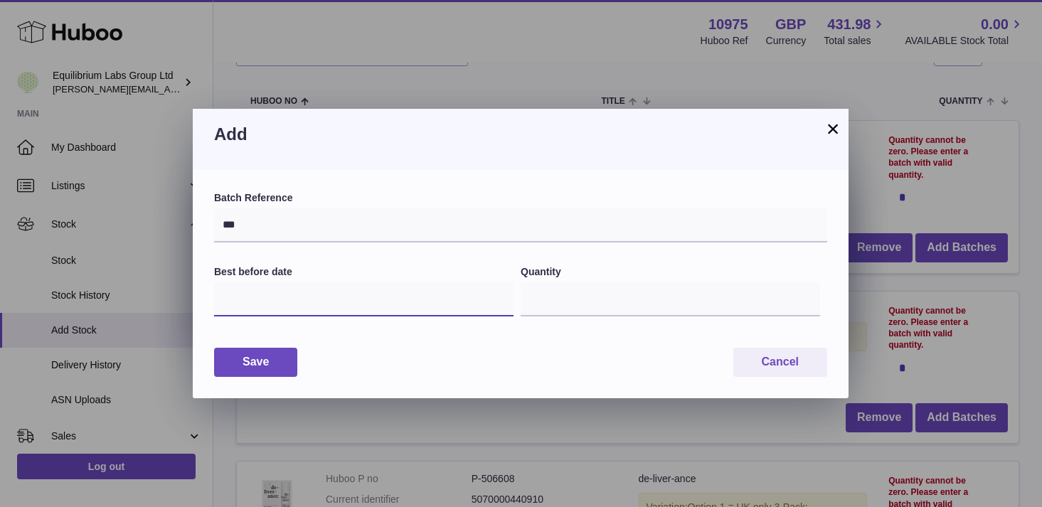
click at [271, 300] on input "text" at bounding box center [363, 299] width 299 height 34
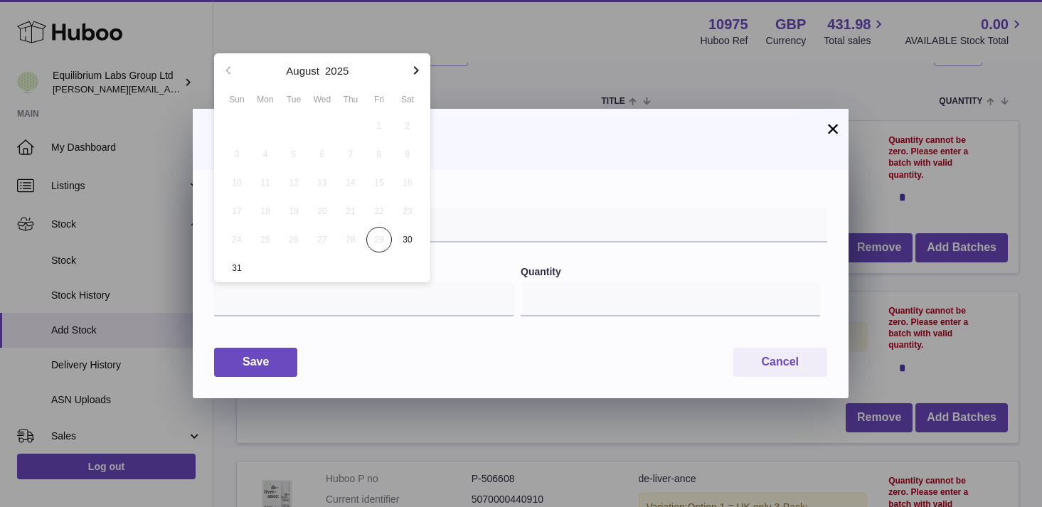
click at [459, 251] on div "Batch Reference *** Best before date Quantity *" at bounding box center [520, 262] width 613 height 142
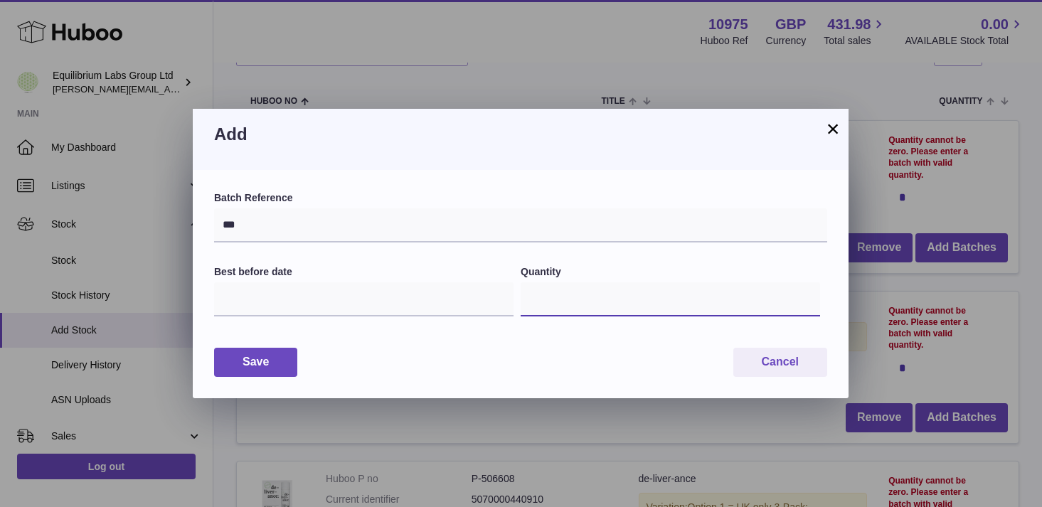
click at [573, 299] on input "*" at bounding box center [670, 299] width 299 height 34
type input "**"
click at [249, 366] on button "Save" at bounding box center [255, 362] width 83 height 29
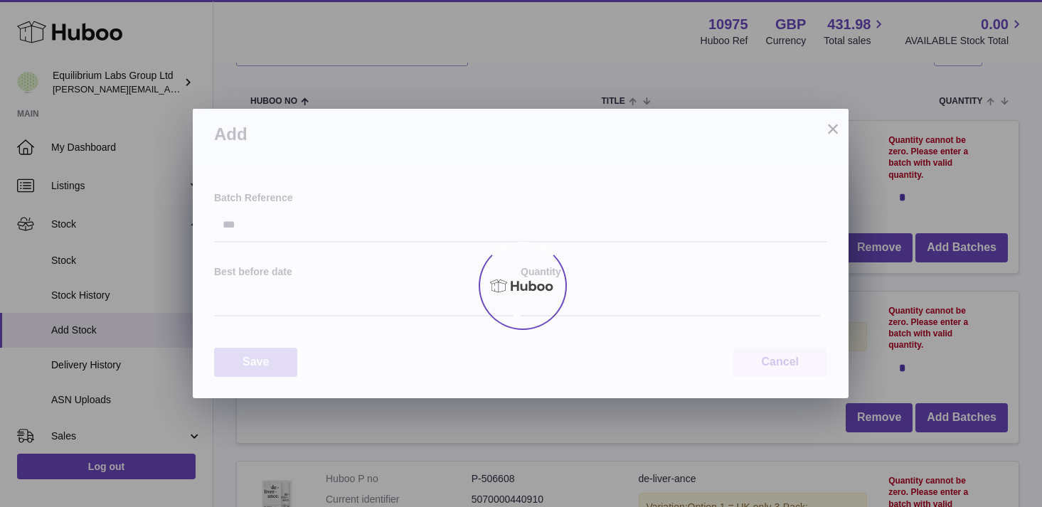
type input "**"
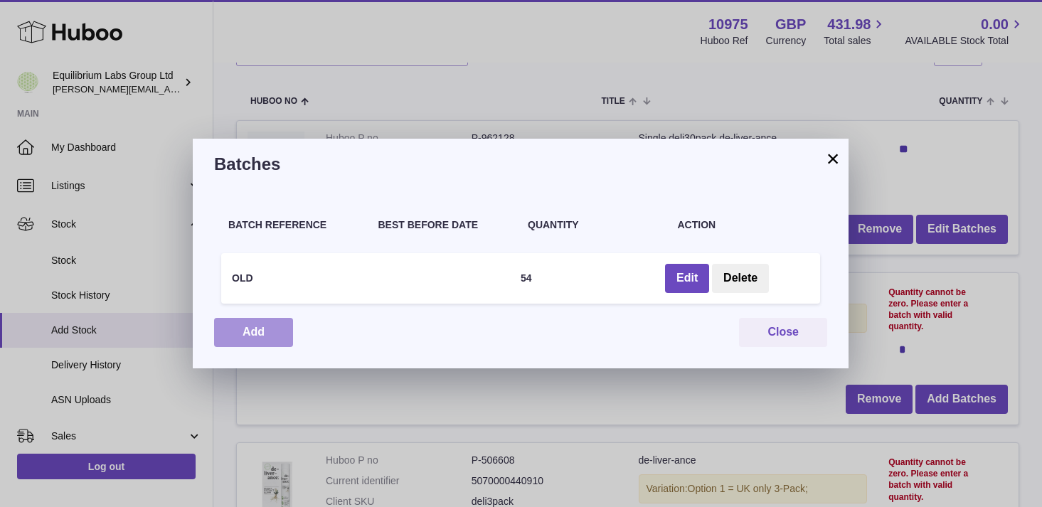
click at [240, 336] on button "Add" at bounding box center [253, 332] width 79 height 29
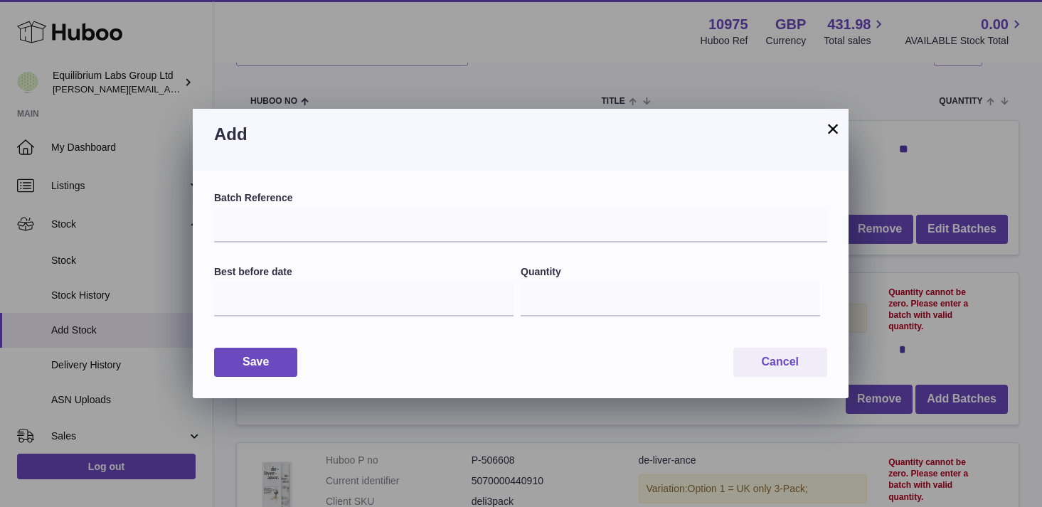
click at [833, 134] on button "×" at bounding box center [832, 128] width 17 height 17
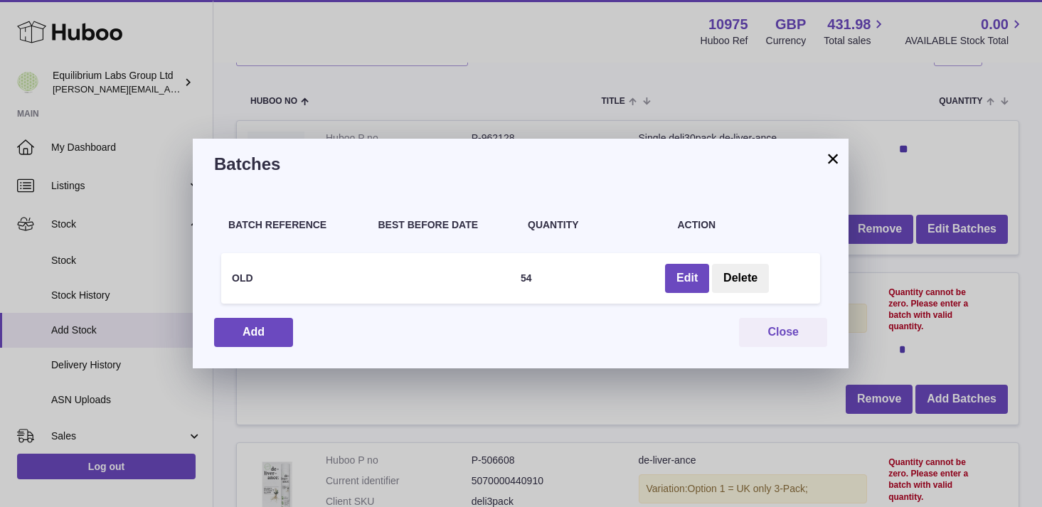
click at [836, 159] on button "×" at bounding box center [832, 158] width 17 height 17
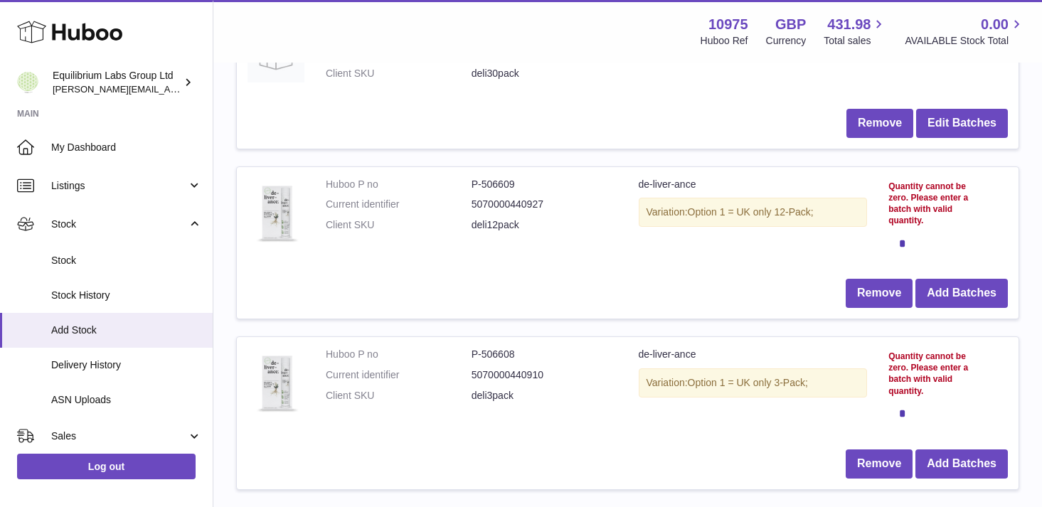
scroll to position [279, 0]
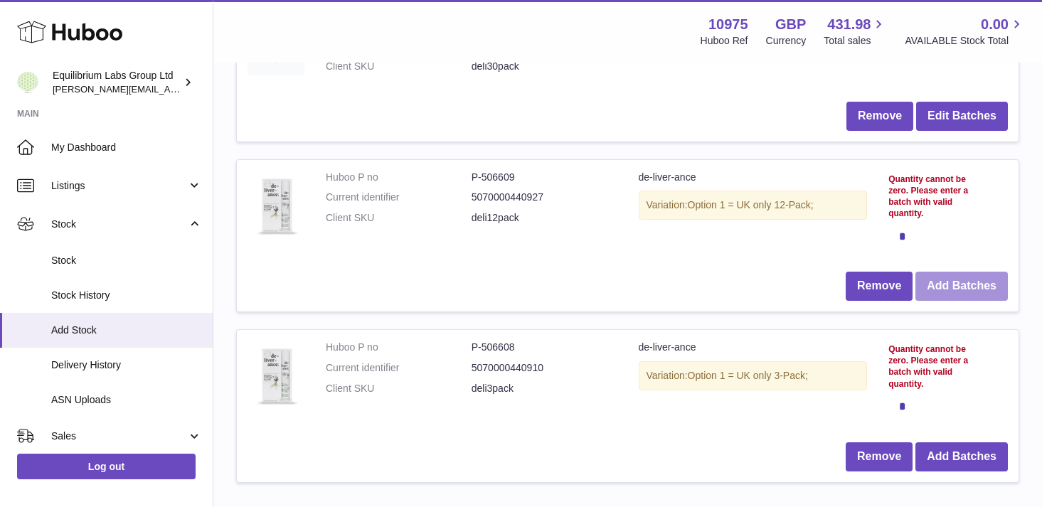
click at [964, 292] on button "Add Batches" at bounding box center [961, 286] width 92 height 29
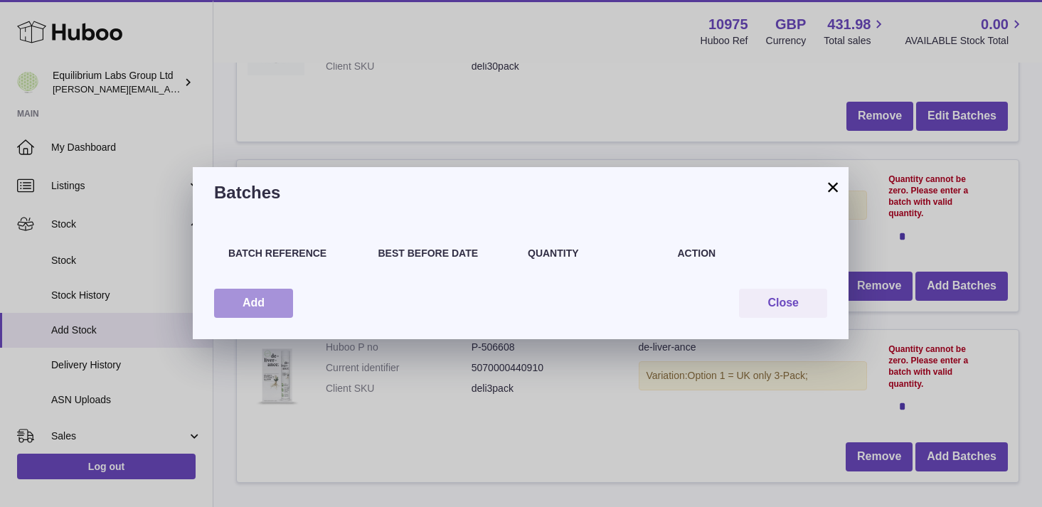
click at [267, 308] on button "Add" at bounding box center [253, 303] width 79 height 29
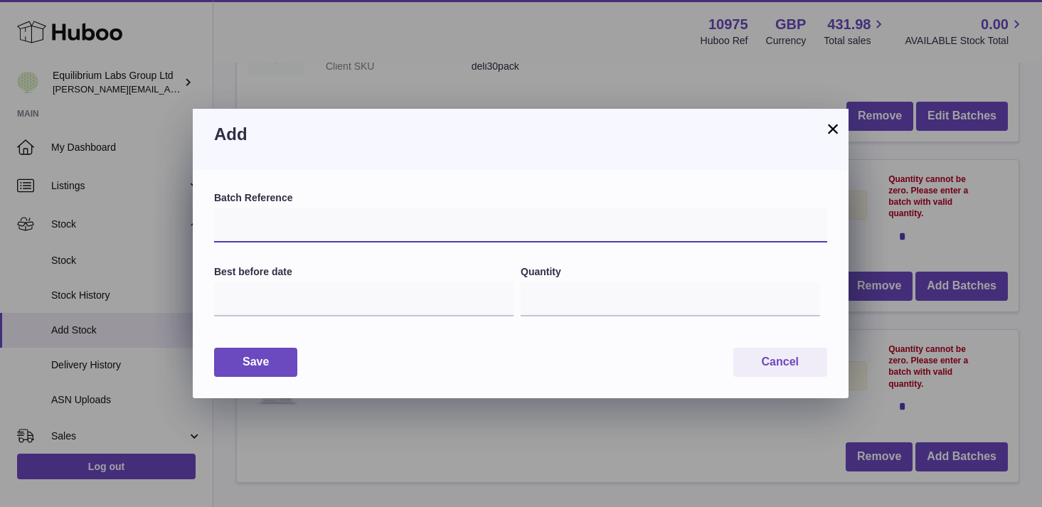
click at [275, 227] on input "text" at bounding box center [520, 225] width 613 height 34
type input "***"
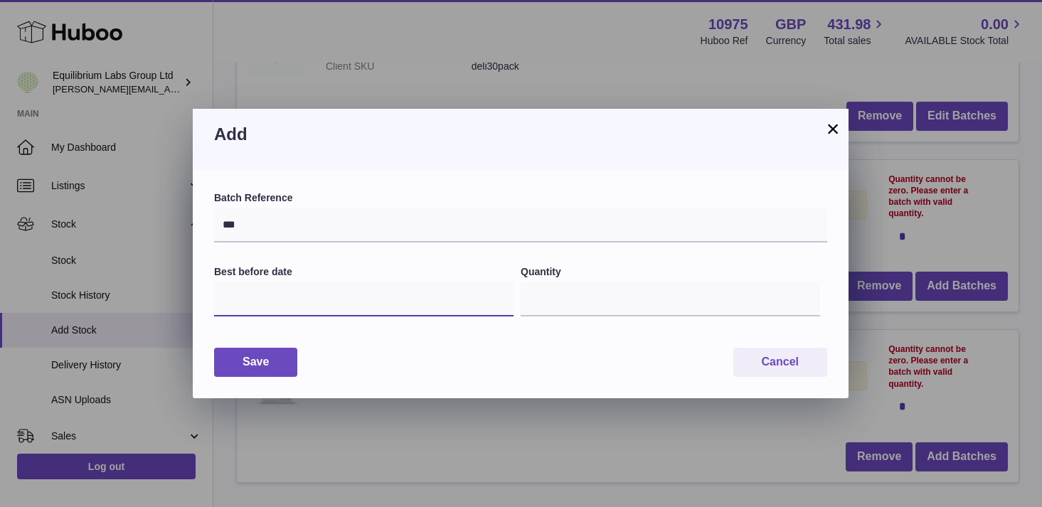
click at [386, 298] on input "text" at bounding box center [363, 299] width 299 height 34
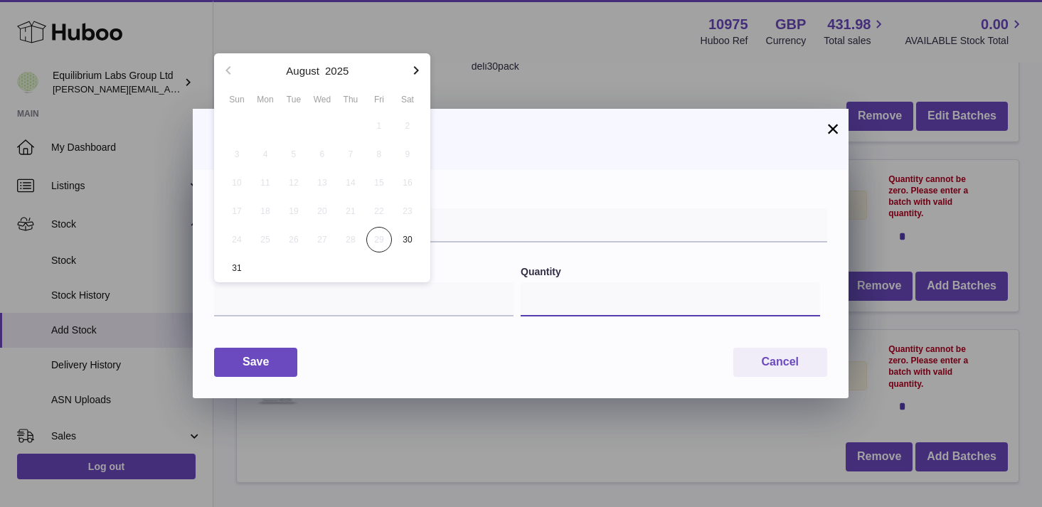
click at [563, 302] on input "*" at bounding box center [670, 299] width 299 height 34
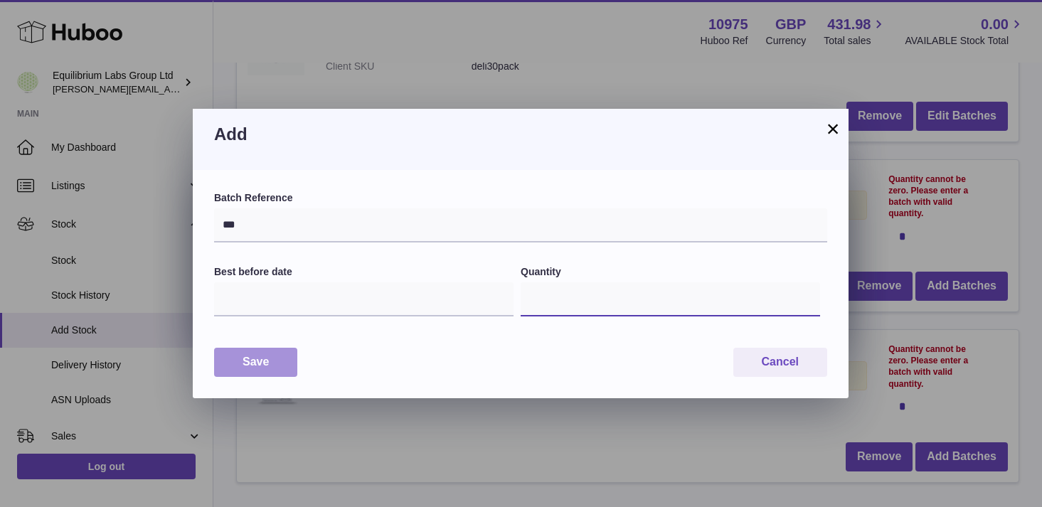
type input "**"
click at [265, 364] on button "Save" at bounding box center [255, 362] width 83 height 29
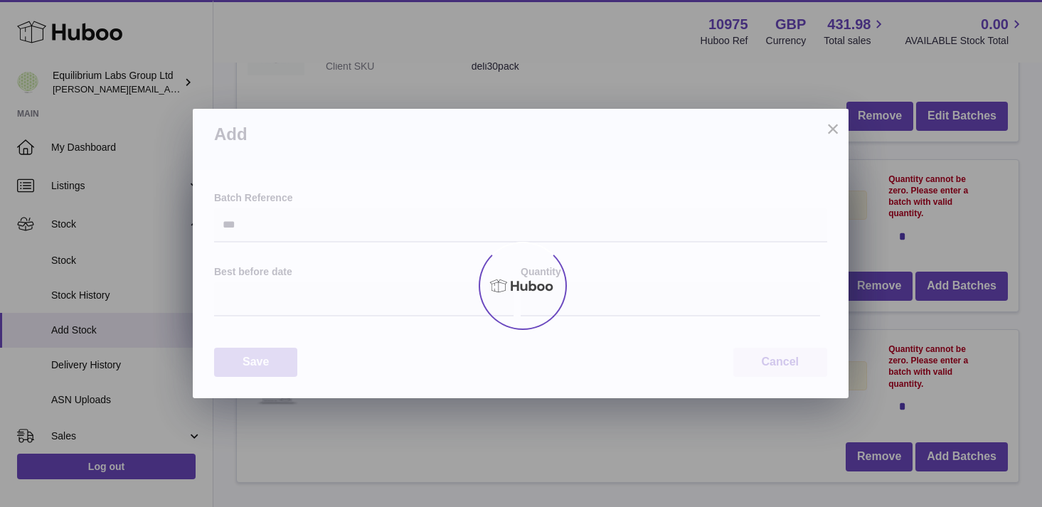
type input "**"
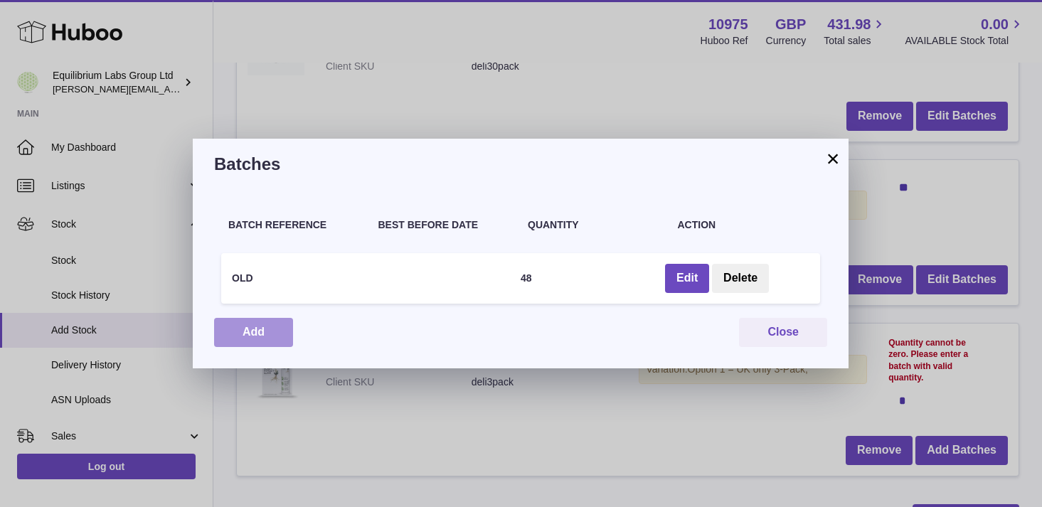
click at [260, 339] on button "Add" at bounding box center [253, 332] width 79 height 29
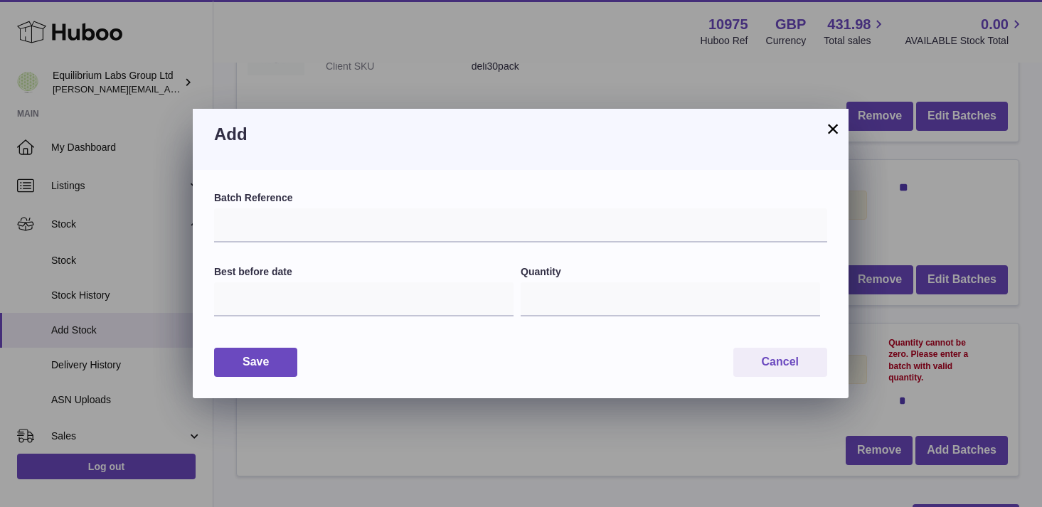
click at [834, 128] on button "×" at bounding box center [832, 128] width 17 height 17
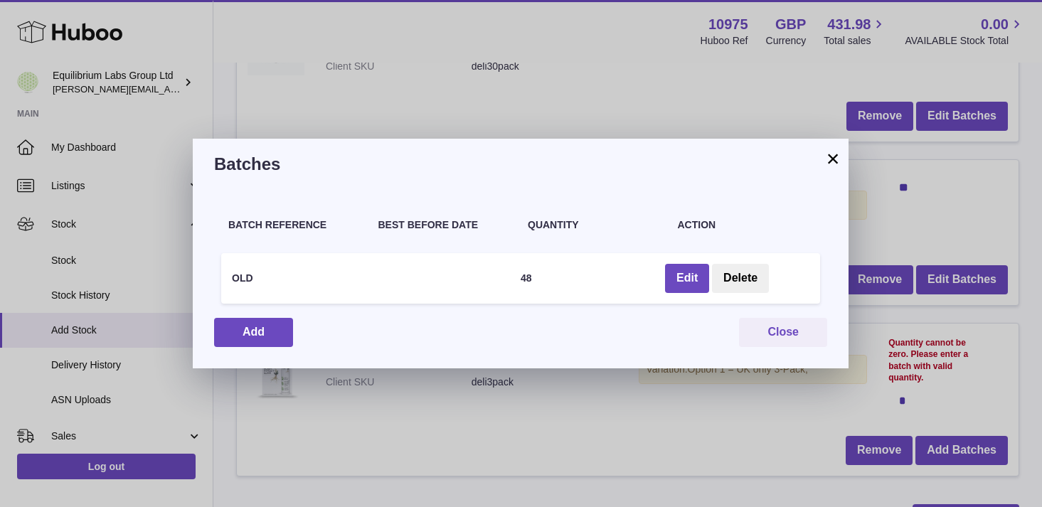
click at [828, 160] on button "×" at bounding box center [832, 158] width 17 height 17
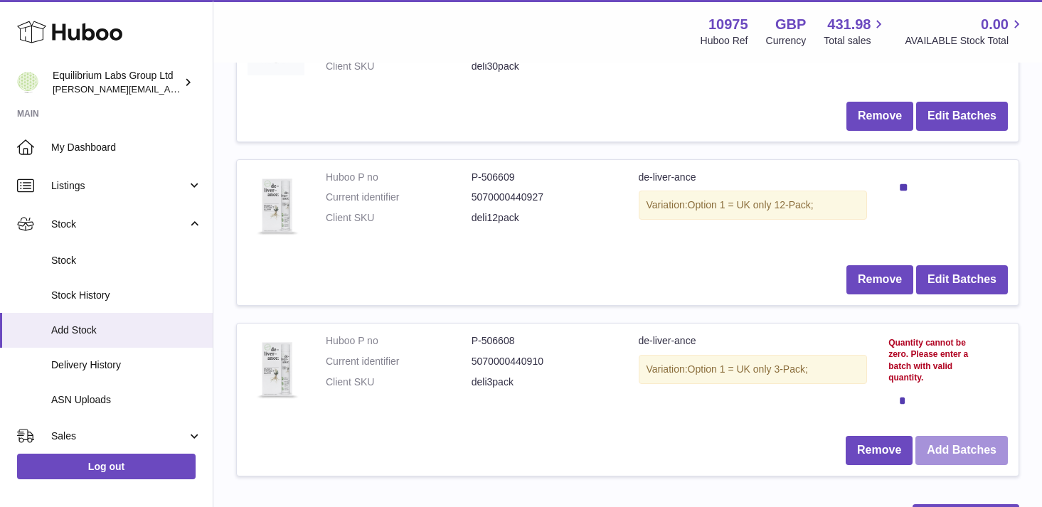
click at [964, 444] on button "Add Batches" at bounding box center [961, 450] width 92 height 29
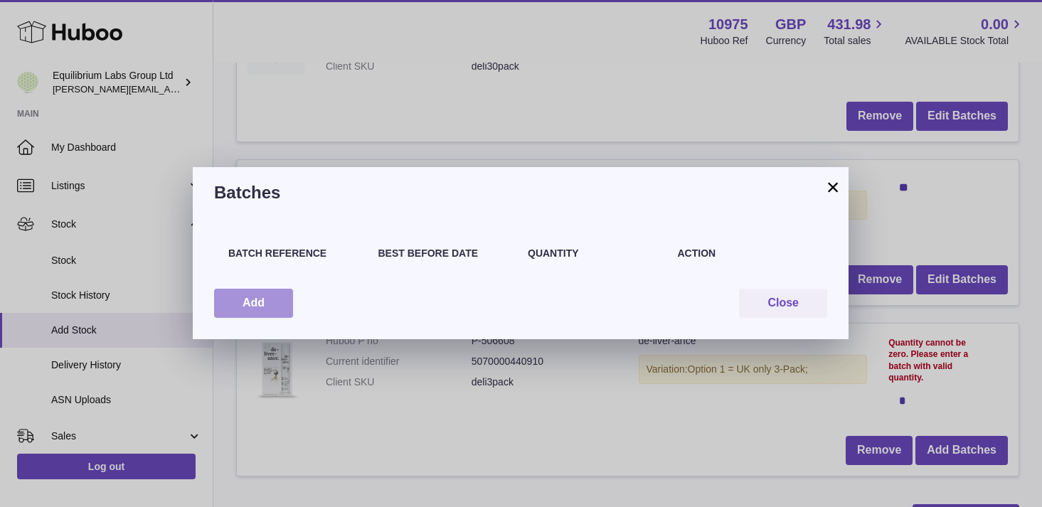
click at [245, 299] on button "Add" at bounding box center [253, 303] width 79 height 29
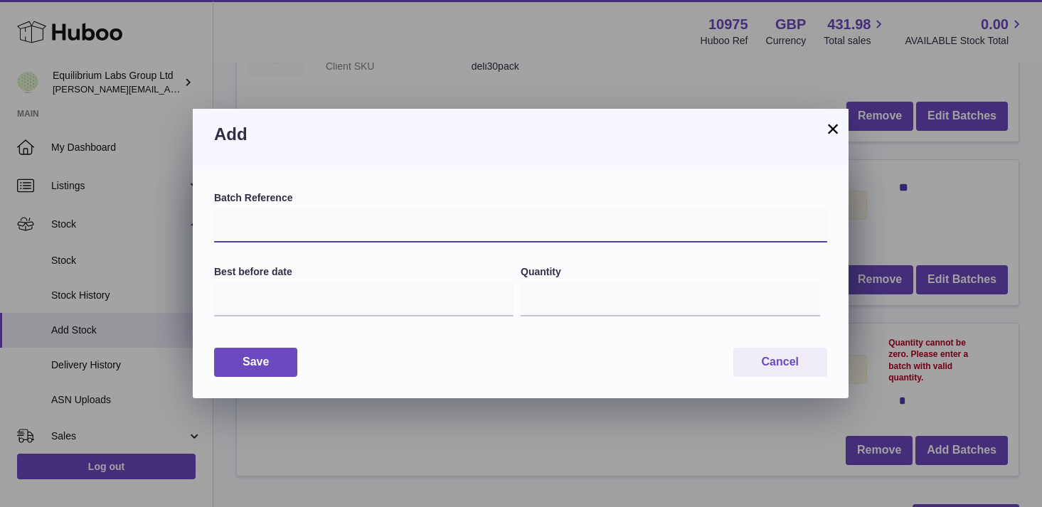
click at [296, 225] on input "text" at bounding box center [520, 225] width 613 height 34
type input "***"
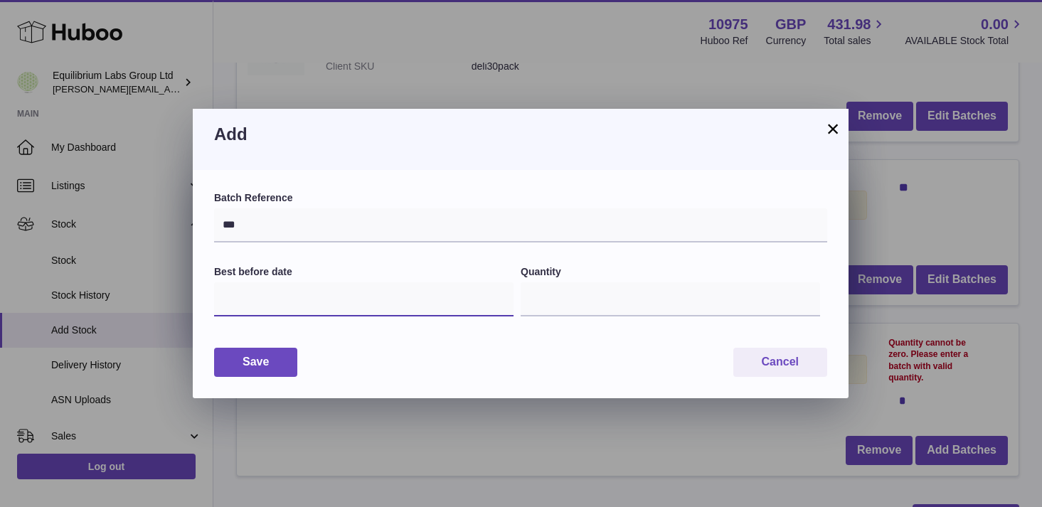
click at [311, 300] on input "text" at bounding box center [363, 299] width 299 height 34
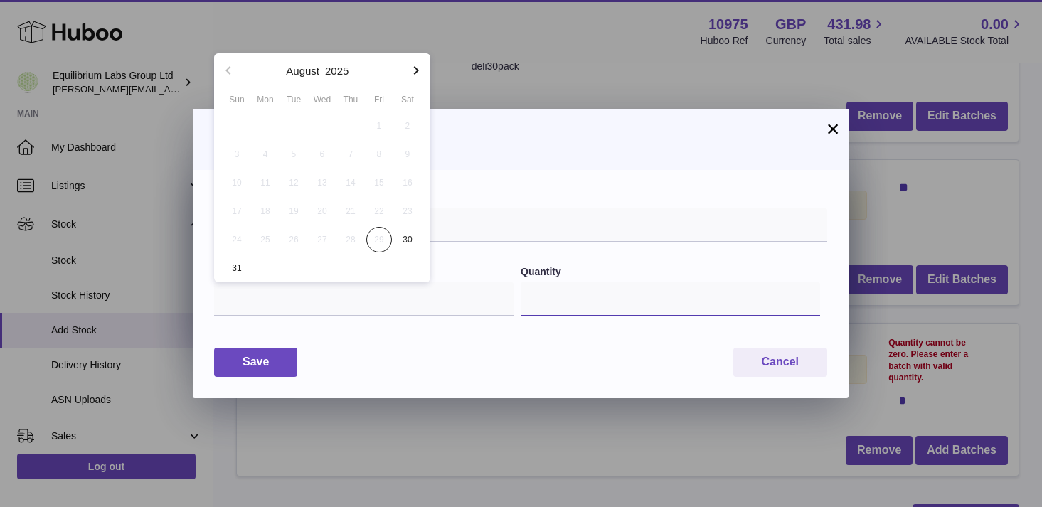
click at [608, 296] on input "*" at bounding box center [670, 299] width 299 height 34
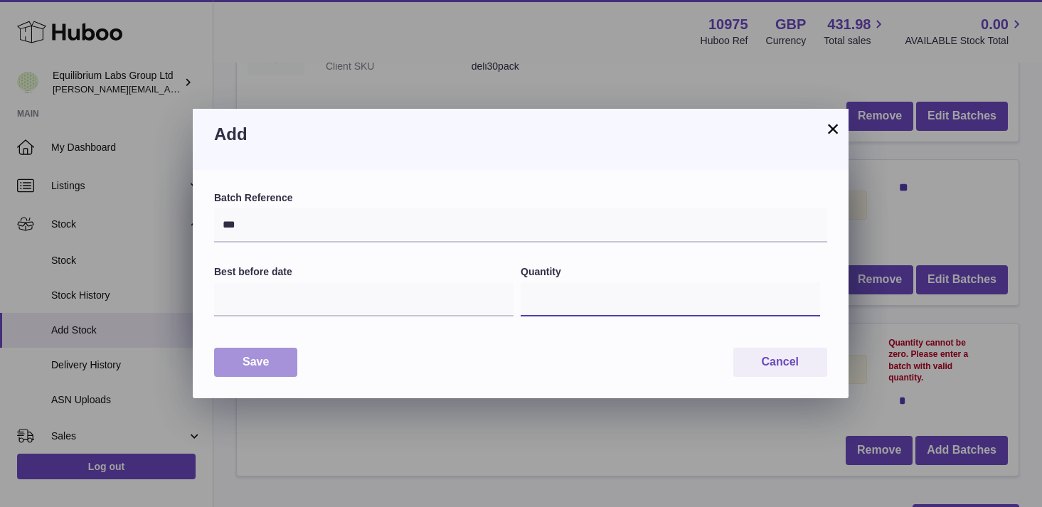
type input "**"
click at [267, 361] on button "Save" at bounding box center [255, 362] width 83 height 29
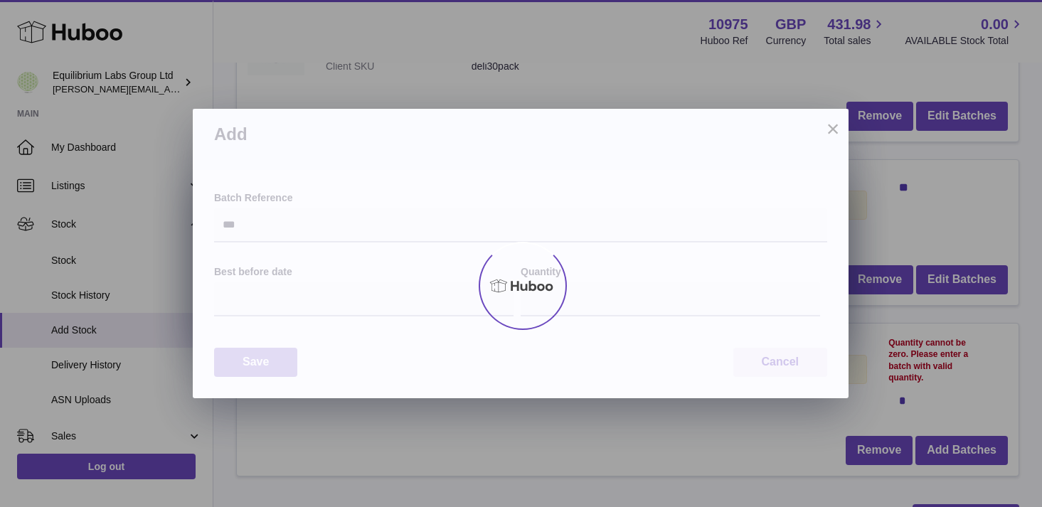
type input "**"
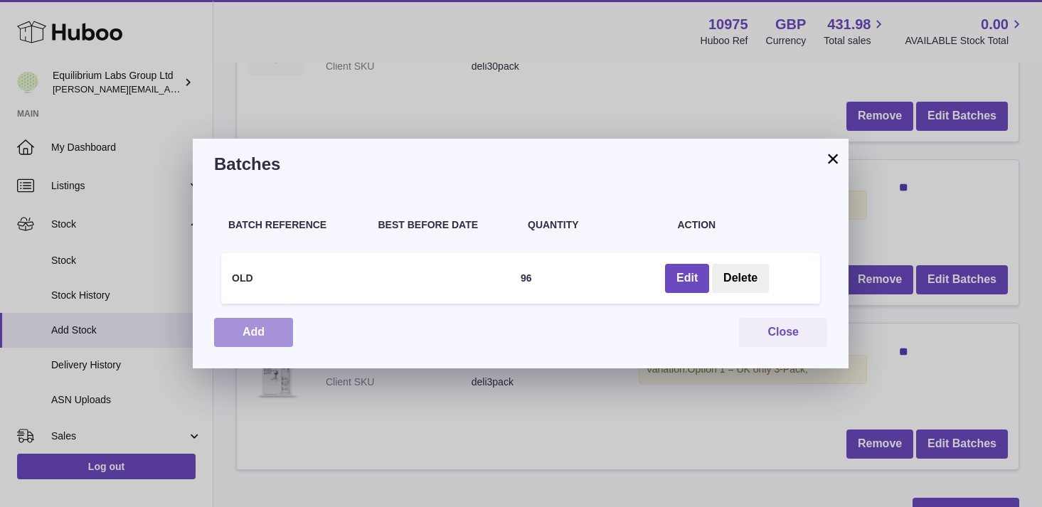
click at [244, 330] on button "Add" at bounding box center [253, 332] width 79 height 29
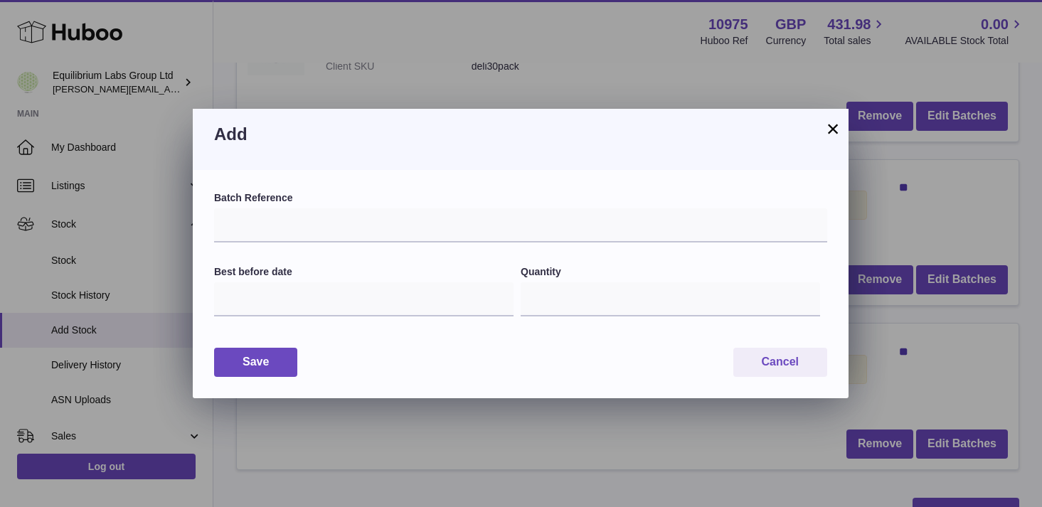
click at [828, 133] on button "×" at bounding box center [832, 128] width 17 height 17
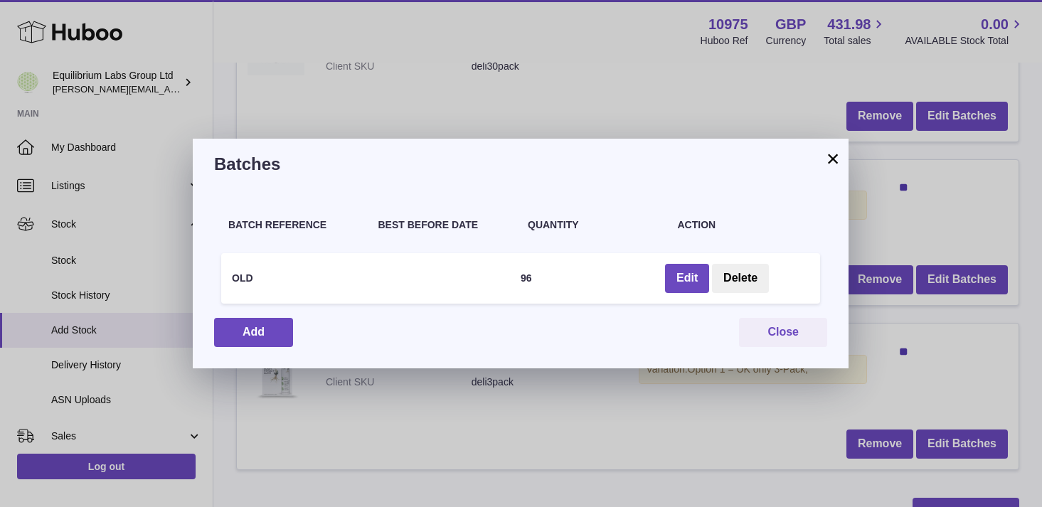
click at [835, 164] on button "×" at bounding box center [832, 158] width 17 height 17
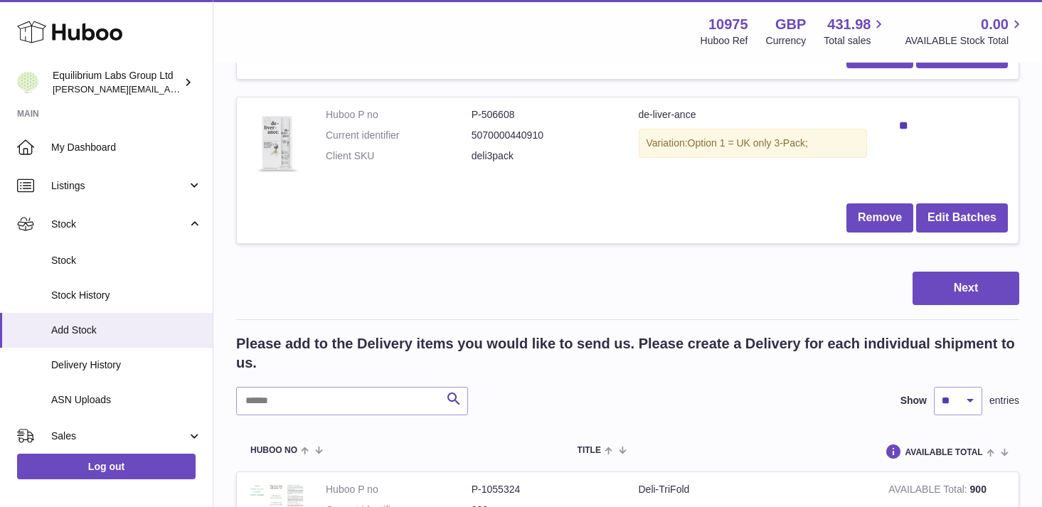
scroll to position [521, 0]
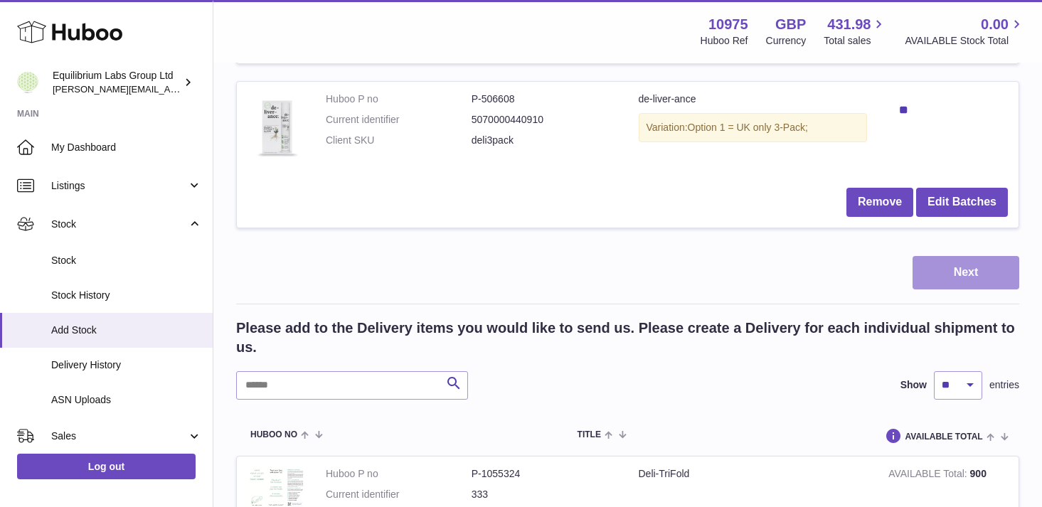
click at [959, 276] on button "Next" at bounding box center [965, 272] width 107 height 33
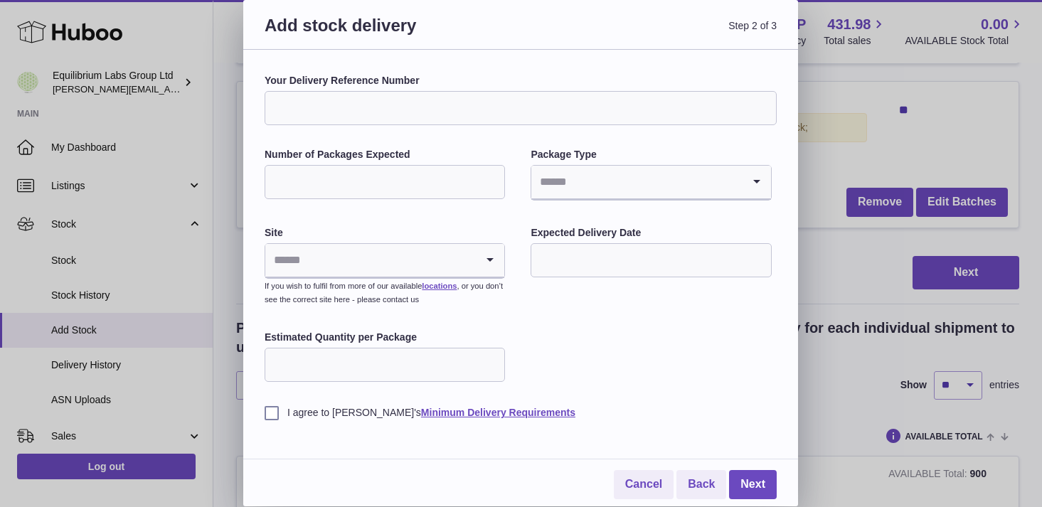
click at [363, 107] on input "Your Delivery Reference Number" at bounding box center [521, 108] width 512 height 34
click at [393, 112] on input "Your Delivery Reference Number" at bounding box center [521, 108] width 512 height 34
paste input "**********"
type input "**********"
click at [359, 184] on input "Number of Packages Expected" at bounding box center [385, 182] width 240 height 34
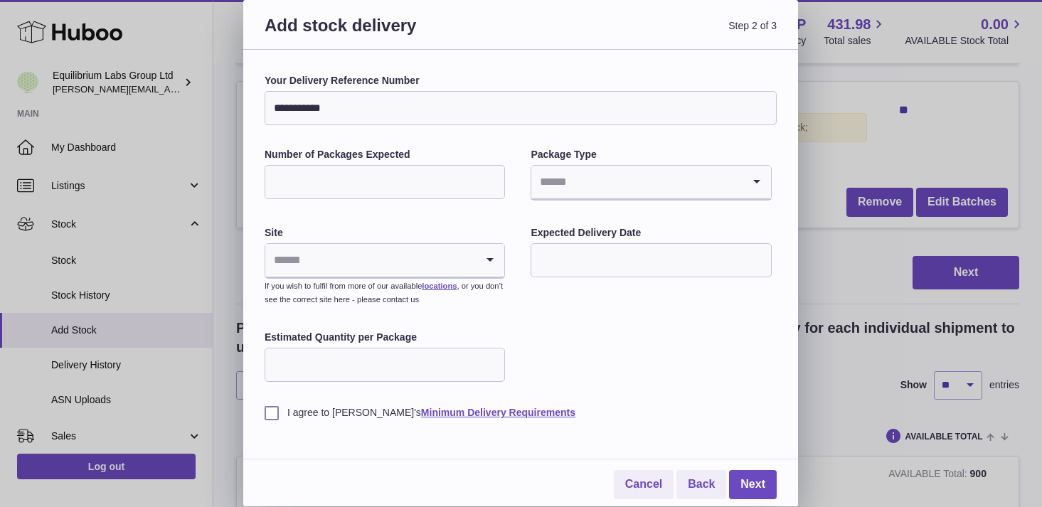
type input "*"
click at [480, 220] on div "**********" at bounding box center [521, 247] width 512 height 346
click at [612, 188] on input "Search for option" at bounding box center [636, 182] width 211 height 33
click at [577, 248] on li "Pallets" at bounding box center [651, 249] width 238 height 28
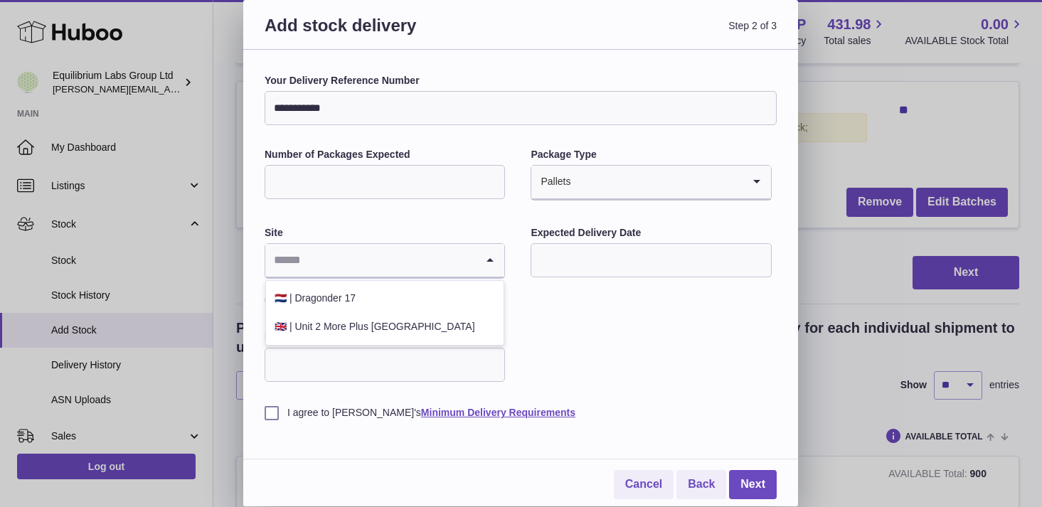
click at [424, 247] on input "Search for option" at bounding box center [370, 260] width 211 height 33
click at [386, 304] on li "🇳🇱 | Dragonder 17" at bounding box center [385, 298] width 238 height 28
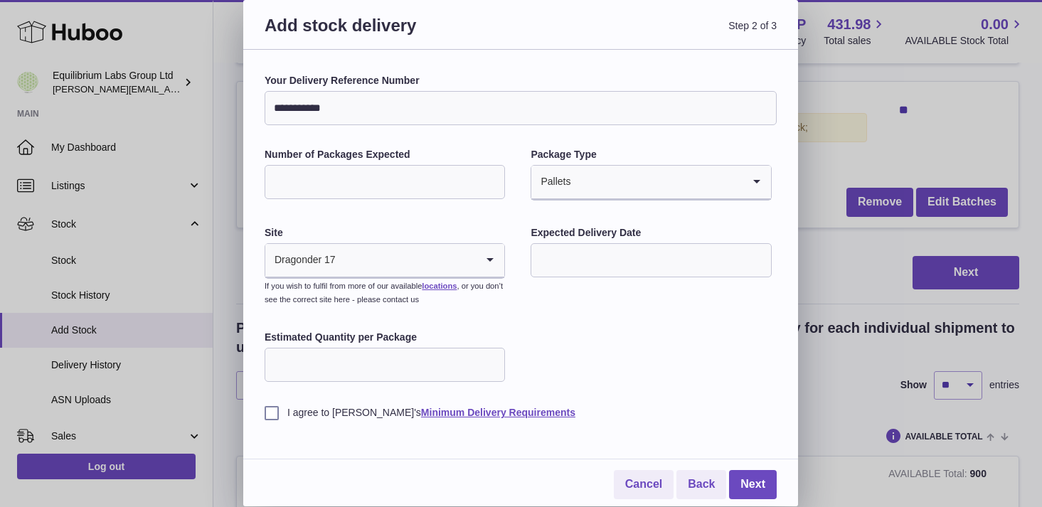
click at [595, 259] on input "text" at bounding box center [651, 260] width 240 height 34
click at [723, 295] on button "button" at bounding box center [732, 294] width 28 height 34
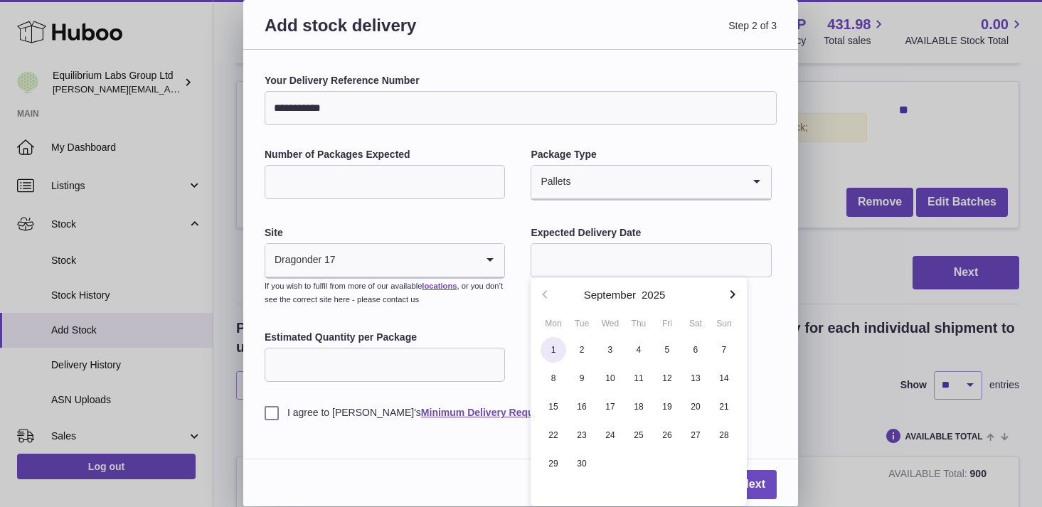
click at [549, 348] on span "1" at bounding box center [553, 350] width 26 height 26
type input "**********"
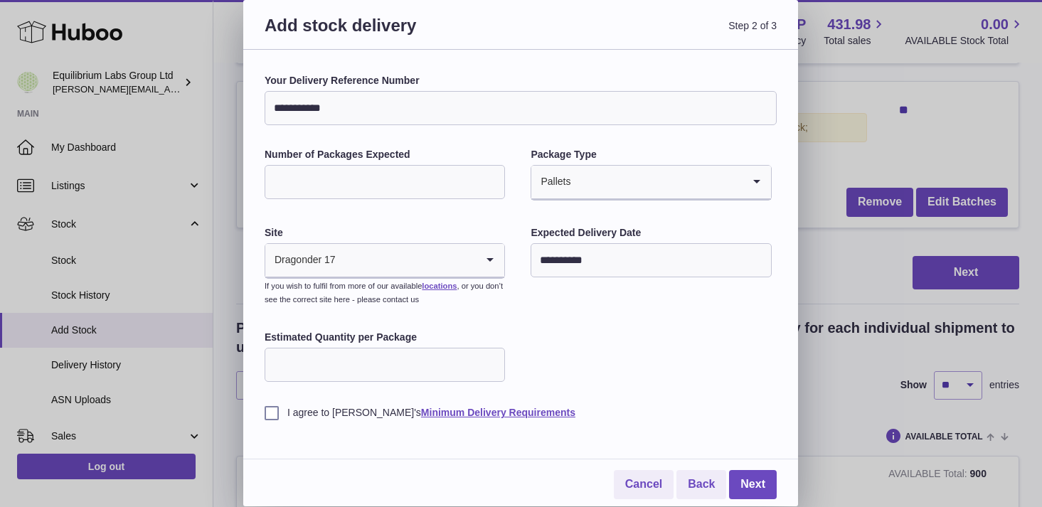
click at [358, 363] on input "Estimated Quantity per Package" at bounding box center [385, 365] width 240 height 34
click at [563, 361] on div "**********" at bounding box center [521, 247] width 512 height 346
click at [264, 415] on div "**********" at bounding box center [520, 278] width 555 height 457
click at [277, 415] on label "I agree to Huboo's Minimum Delivery Requirements" at bounding box center [521, 413] width 512 height 14
click at [750, 481] on link "Next" at bounding box center [753, 484] width 48 height 29
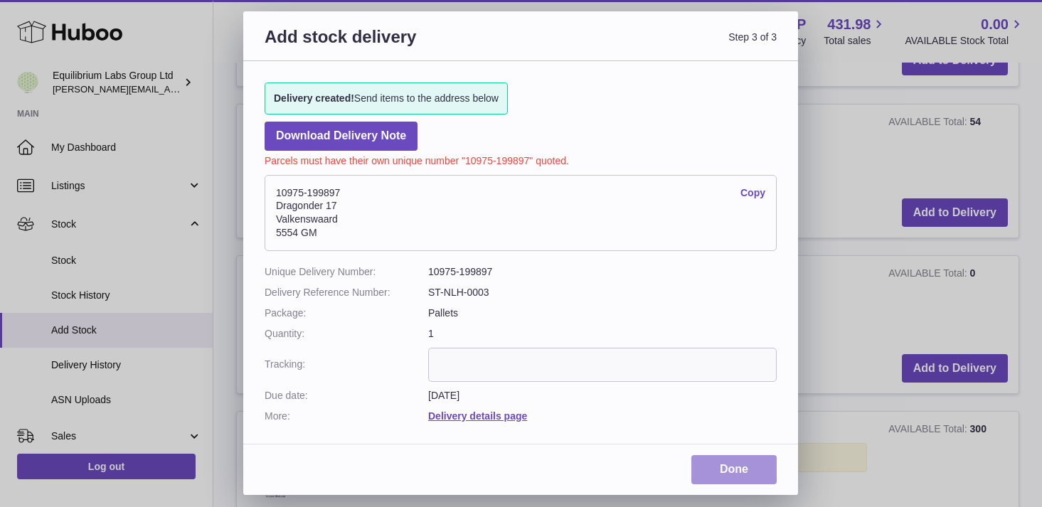
click at [731, 464] on link "Done" at bounding box center [733, 469] width 85 height 29
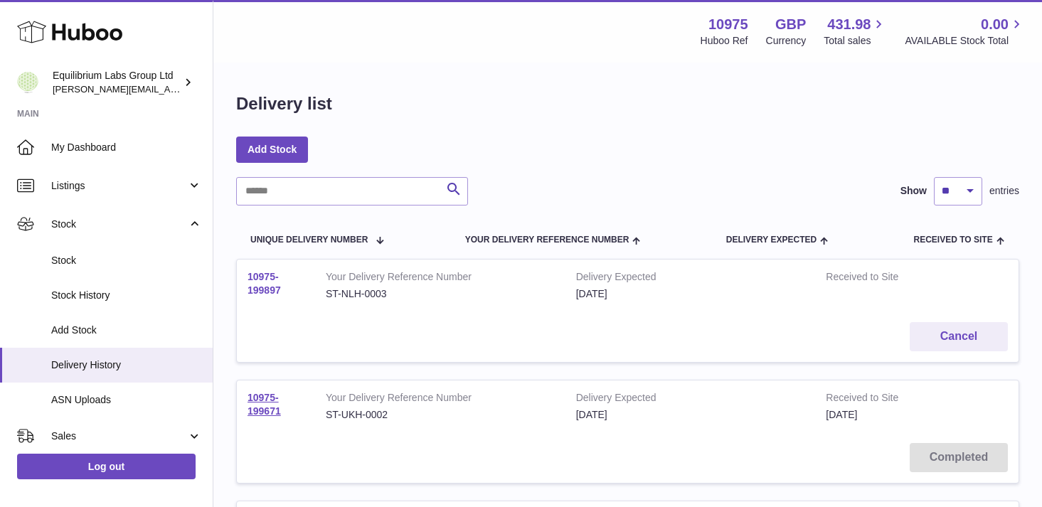
click at [265, 287] on link "10975-199897" at bounding box center [263, 283] width 33 height 25
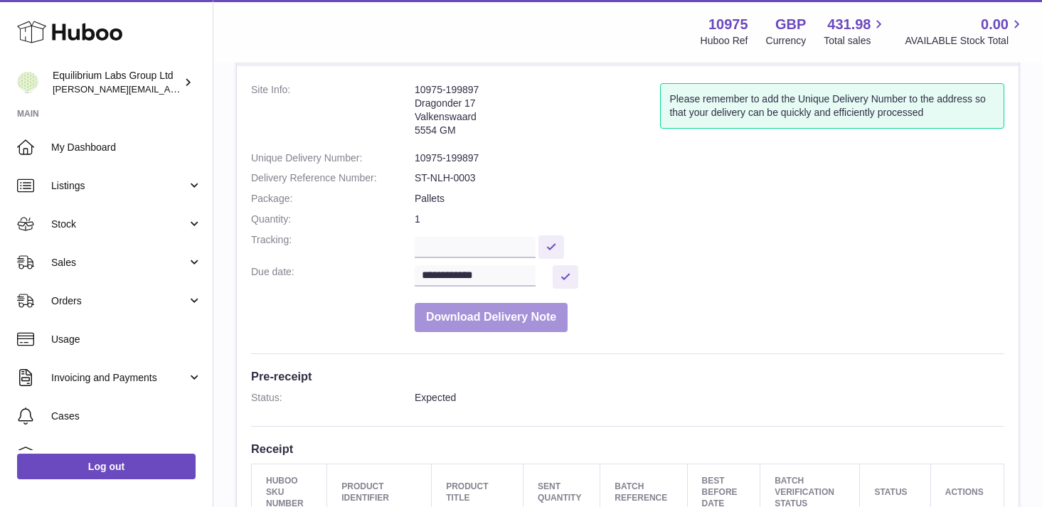
scroll to position [76, 0]
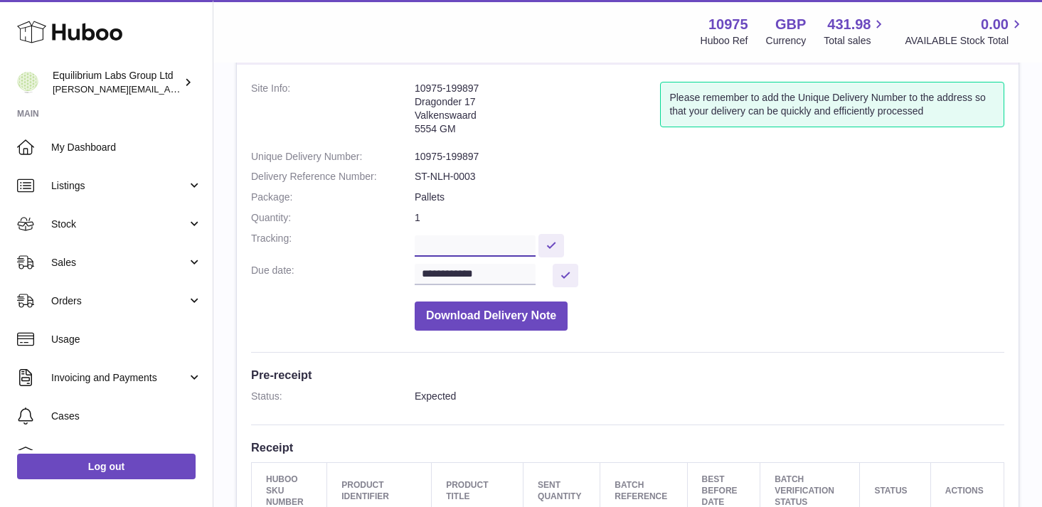
click at [466, 241] on input "text" at bounding box center [475, 245] width 121 height 21
paste input "**********"
click at [557, 243] on button at bounding box center [551, 245] width 26 height 23
click at [622, 295] on dd "Download Delivery Note" at bounding box center [710, 312] width 590 height 36
click at [421, 246] on input "**********" at bounding box center [475, 245] width 121 height 21
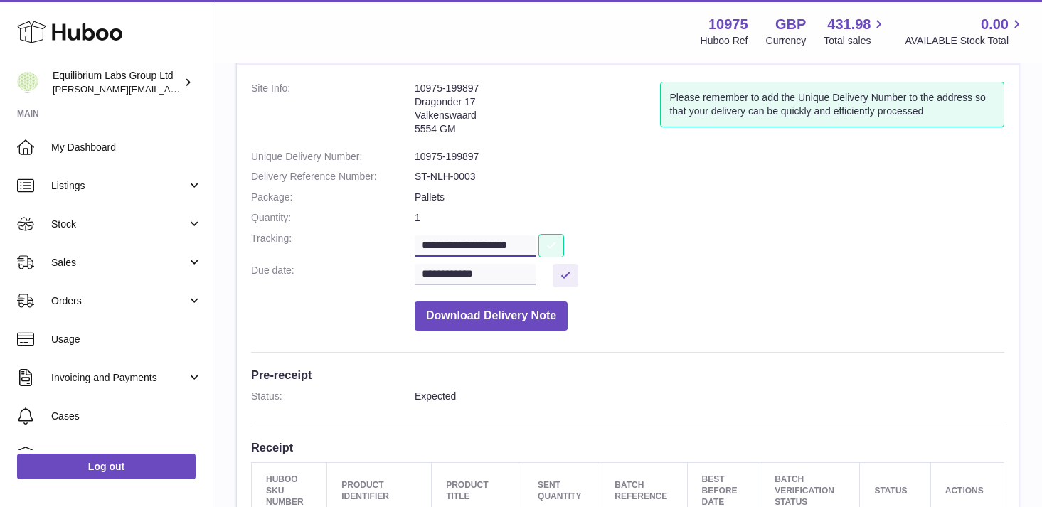
type input "**********"
click at [559, 243] on button at bounding box center [551, 245] width 26 height 23
click at [651, 251] on dd "**********" at bounding box center [710, 244] width 590 height 25
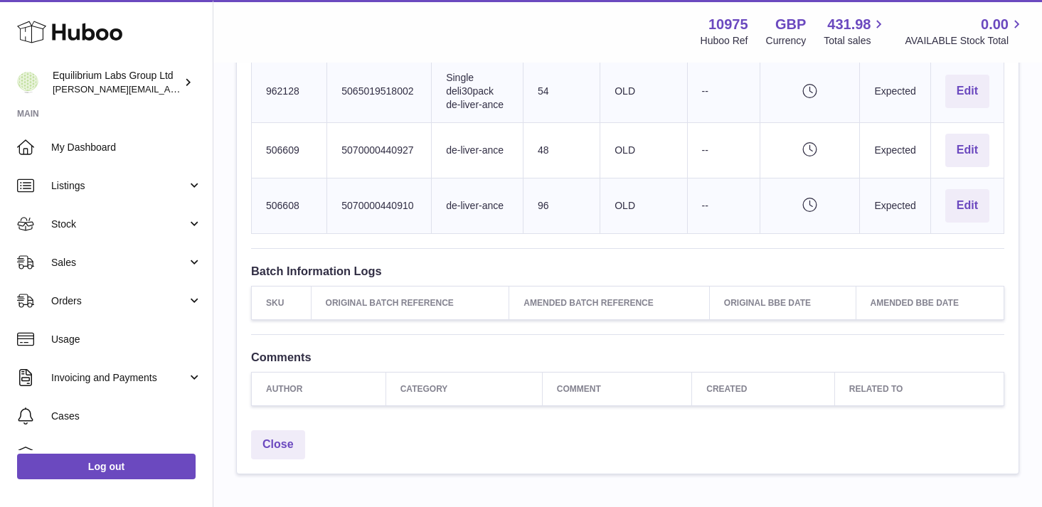
scroll to position [0, 0]
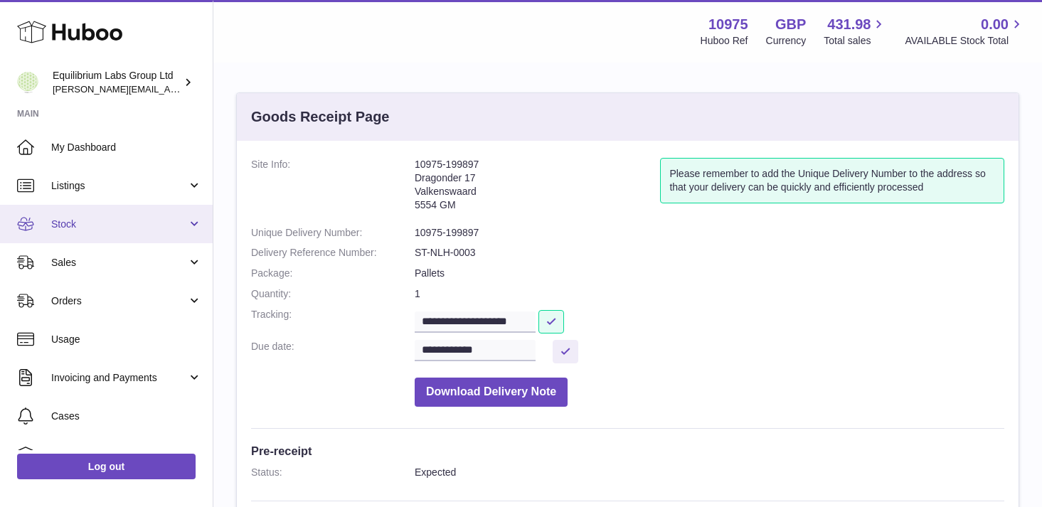
click at [174, 223] on span "Stock" at bounding box center [119, 225] width 136 height 14
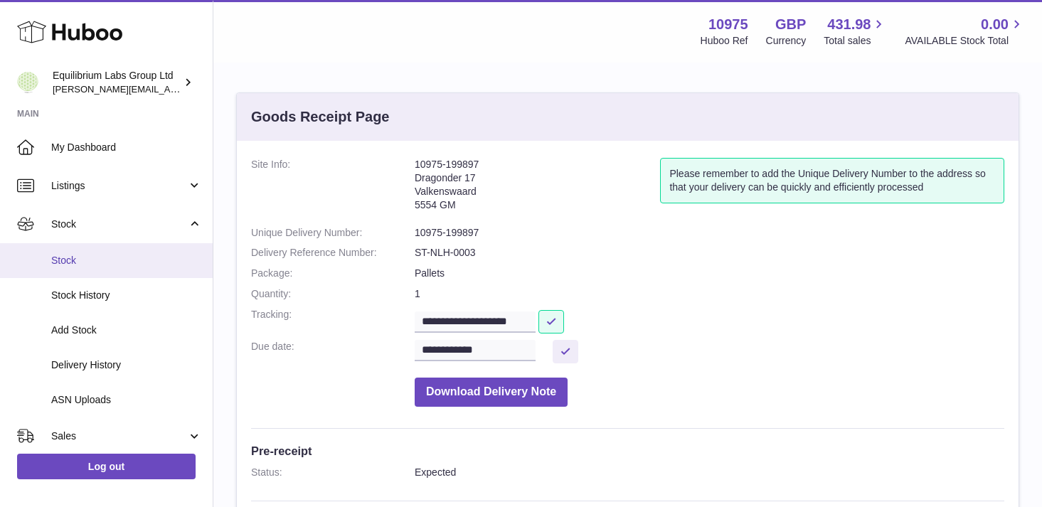
click at [158, 268] on link "Stock" at bounding box center [106, 260] width 213 height 35
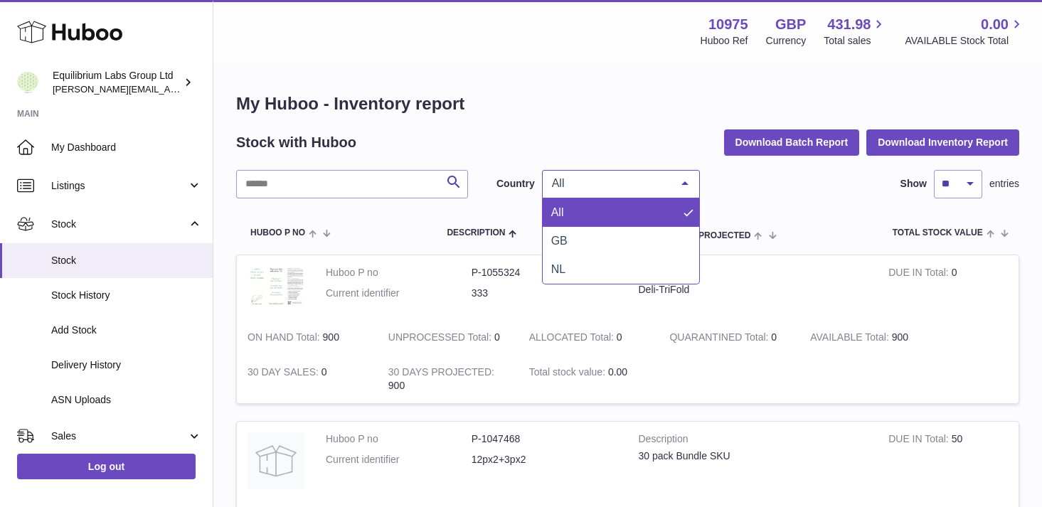
click at [641, 177] on span "All" at bounding box center [609, 183] width 122 height 14
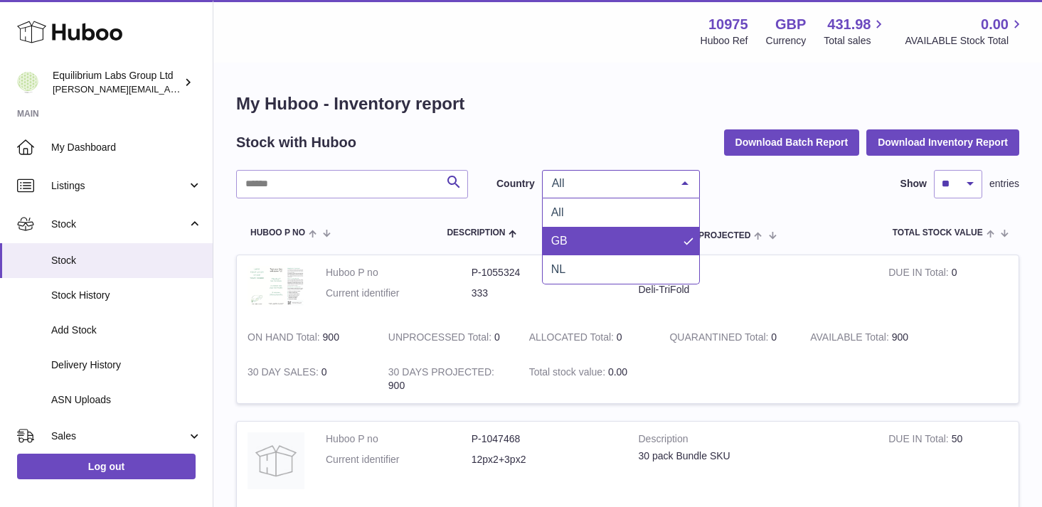
click at [612, 255] on span "NL" at bounding box center [621, 269] width 156 height 28
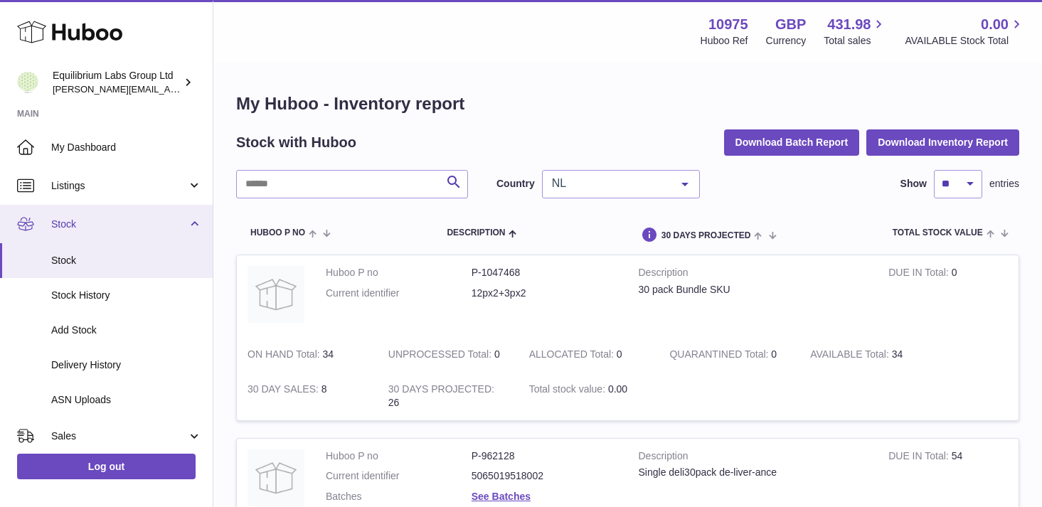
click at [174, 208] on link "Stock" at bounding box center [106, 224] width 213 height 38
